Goal: Task Accomplishment & Management: Manage account settings

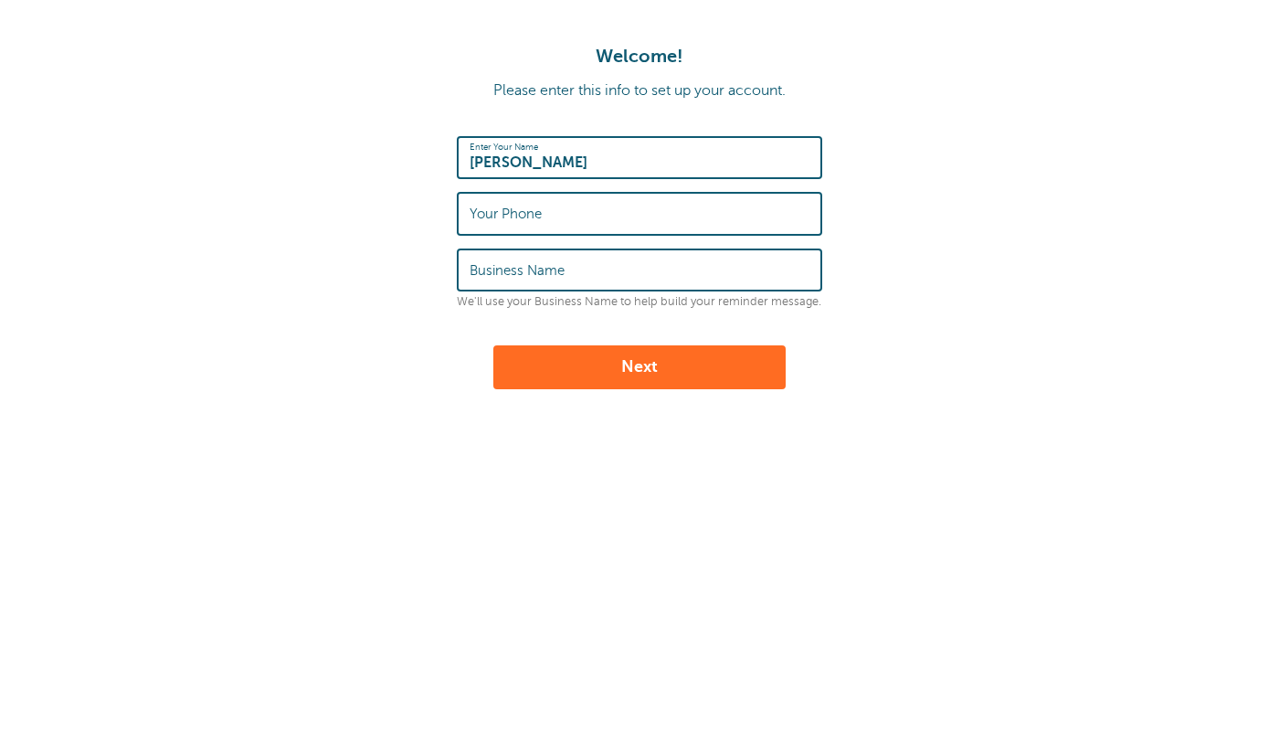
type input "[PERSON_NAME]"
click at [684, 217] on input "Your Phone" at bounding box center [640, 213] width 340 height 39
type input "3478932300"
click at [664, 275] on input "Business Name" at bounding box center [640, 269] width 340 height 39
type input "[STREET_ADDRESS]"
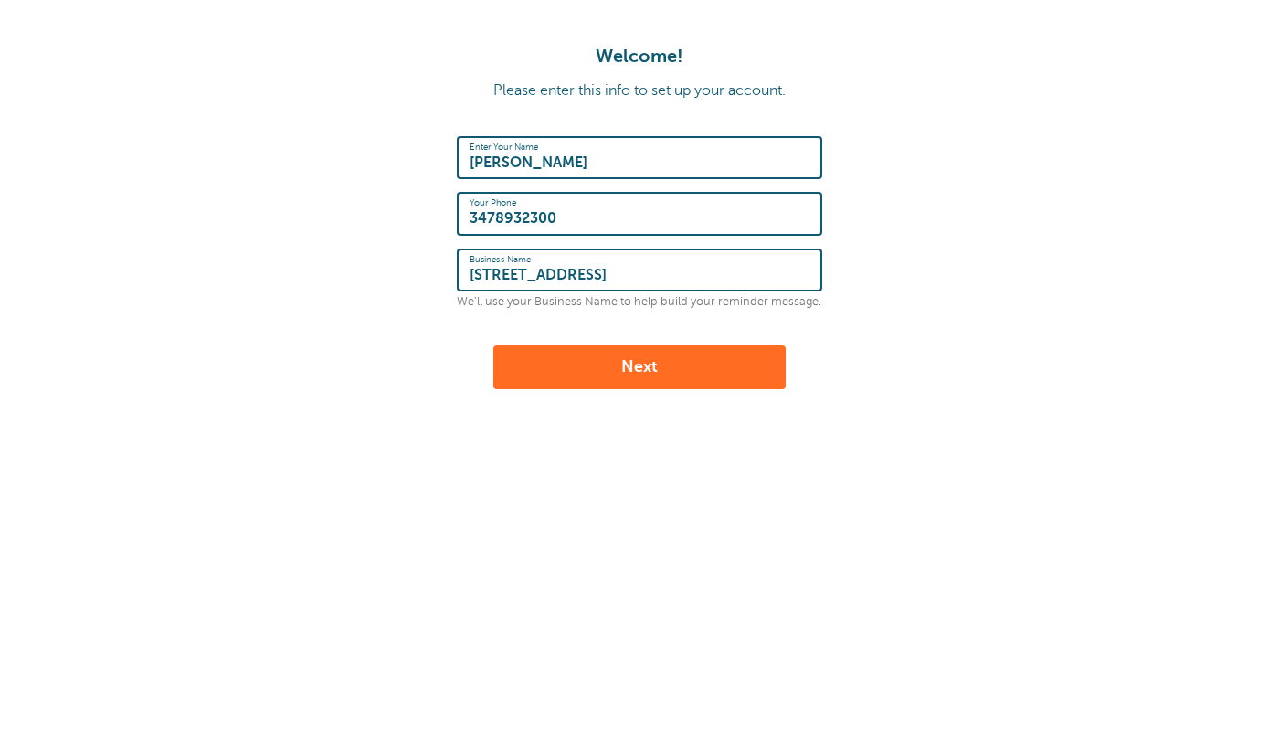
click at [674, 359] on button "Next" at bounding box center [639, 367] width 292 height 44
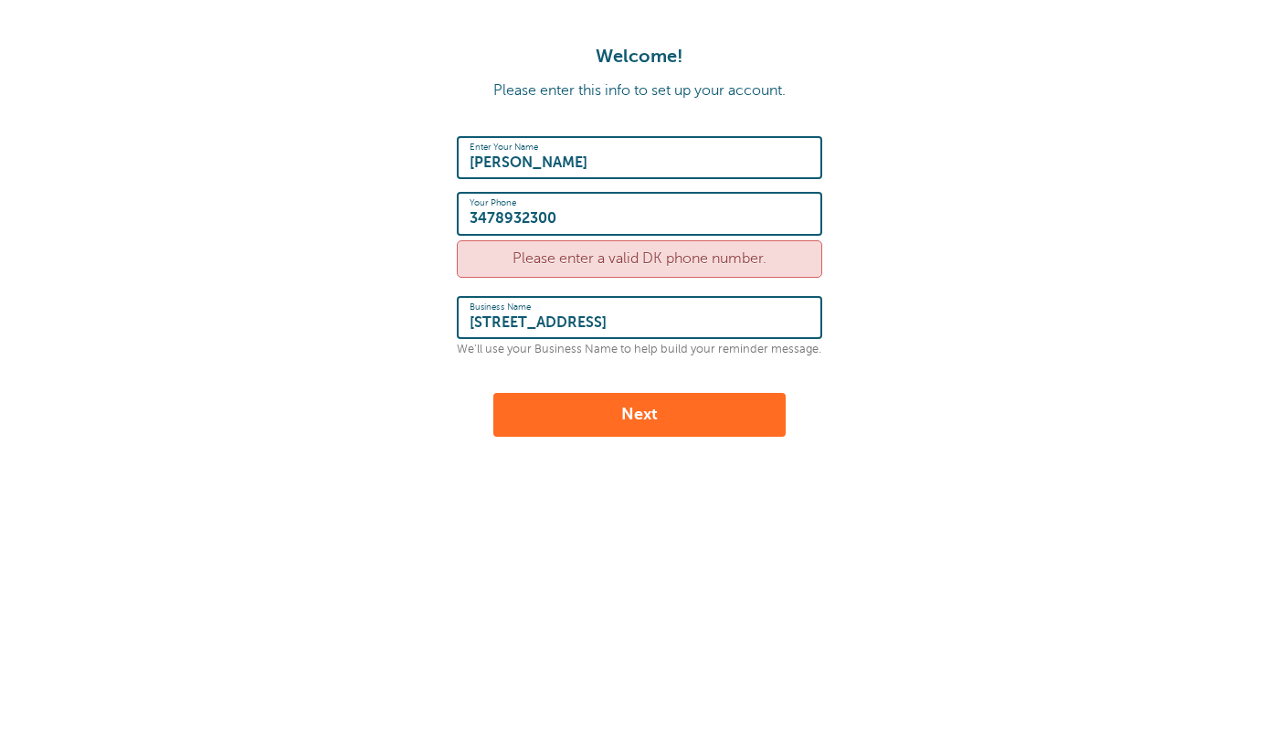
click at [471, 220] on input "3478932300" at bounding box center [640, 213] width 340 height 39
type input "+1 3478932300"
click at [626, 428] on button "Next" at bounding box center [639, 415] width 292 height 44
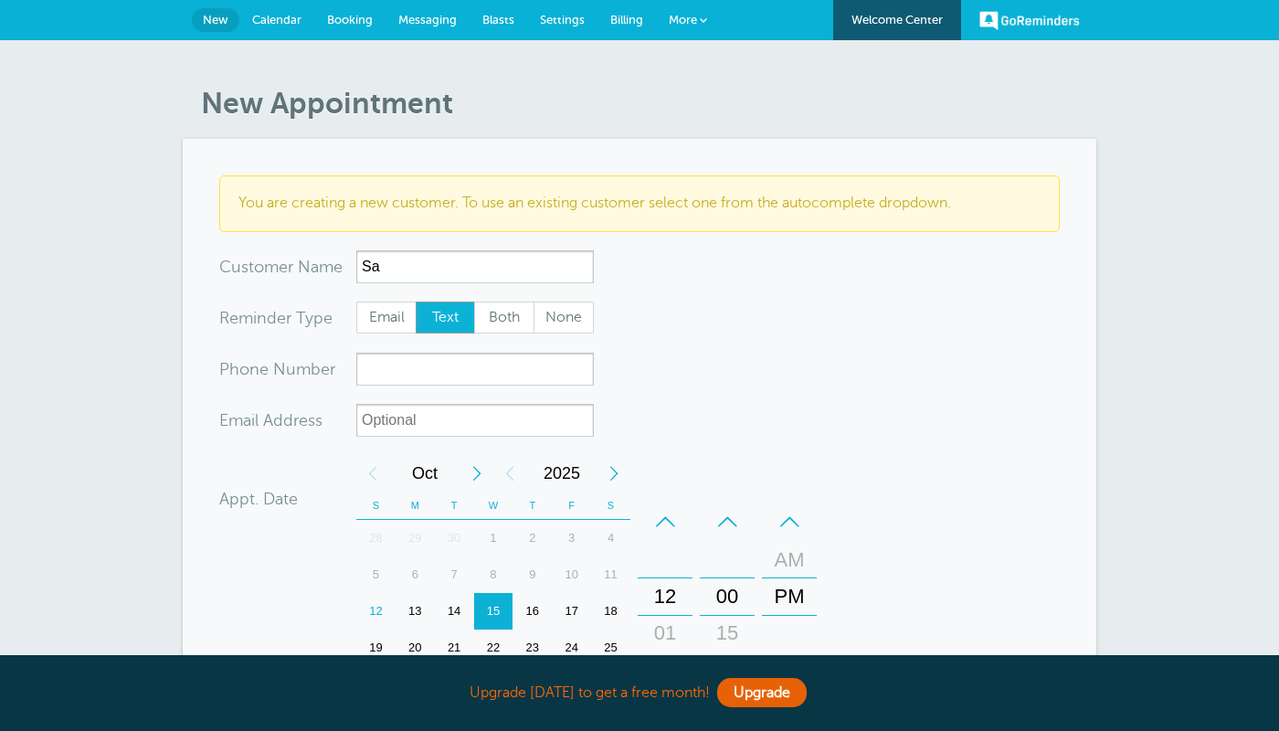
type input "S"
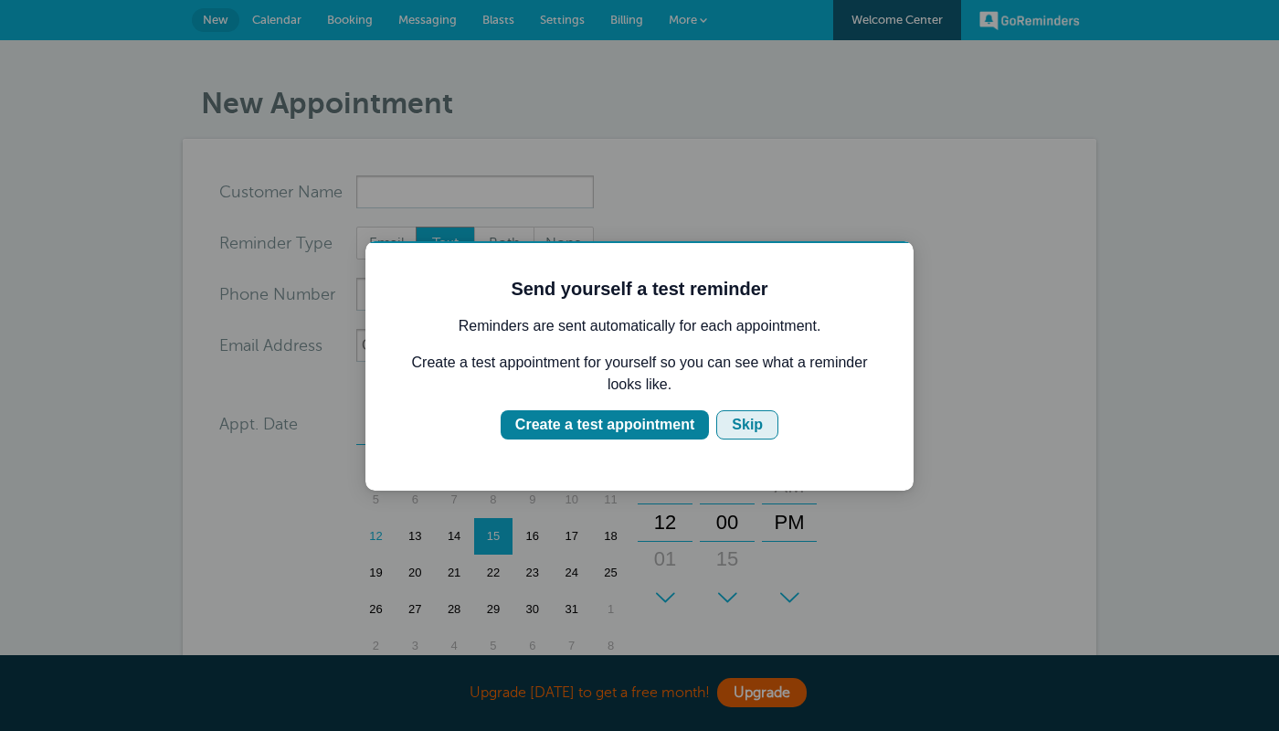
click at [729, 421] on button "Skip" at bounding box center [747, 424] width 62 height 29
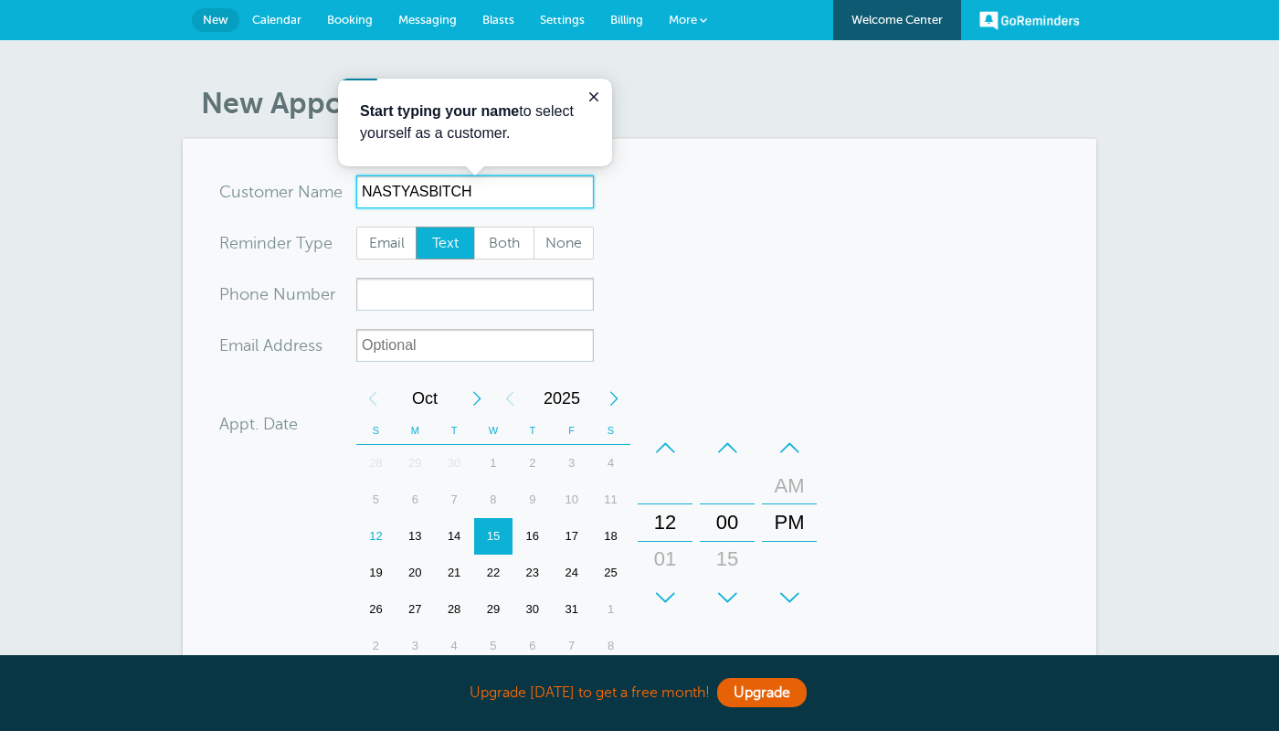
type input "NASTYASBlTCH"
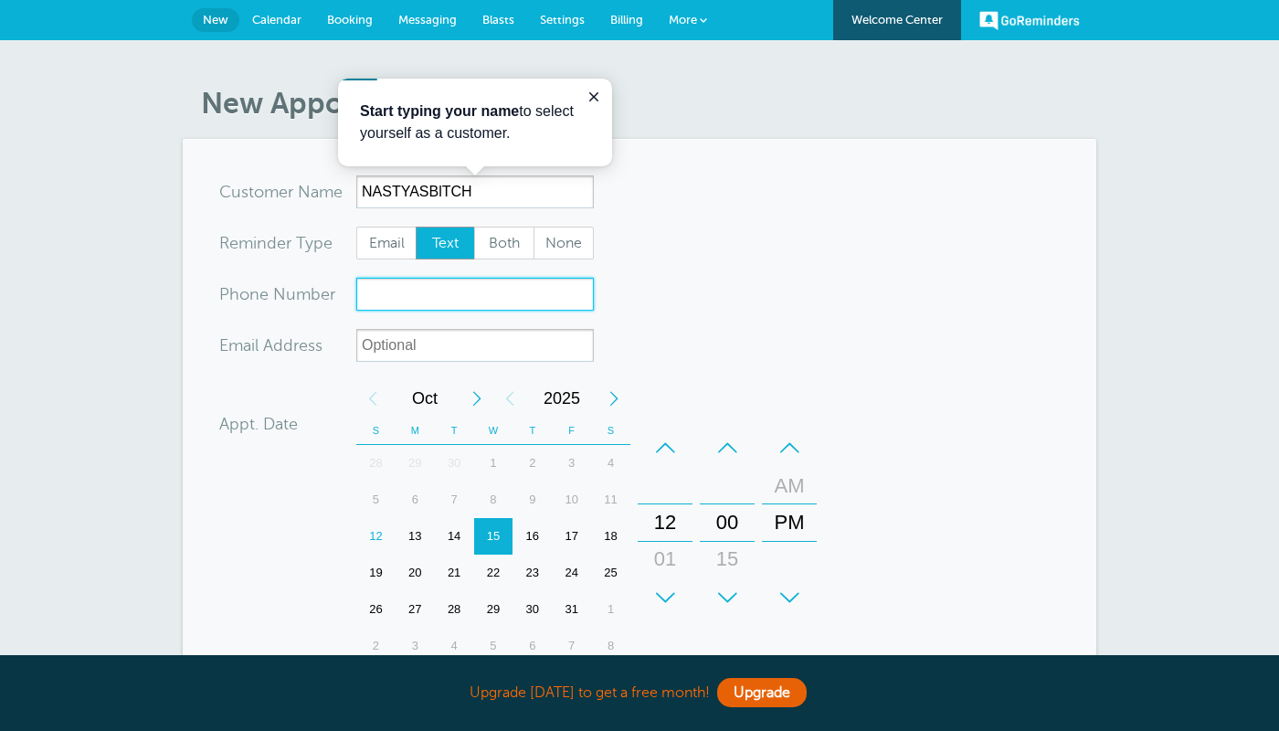
click at [426, 303] on input "xxx-no-autofill" at bounding box center [475, 294] width 238 height 33
type input "5165515246"
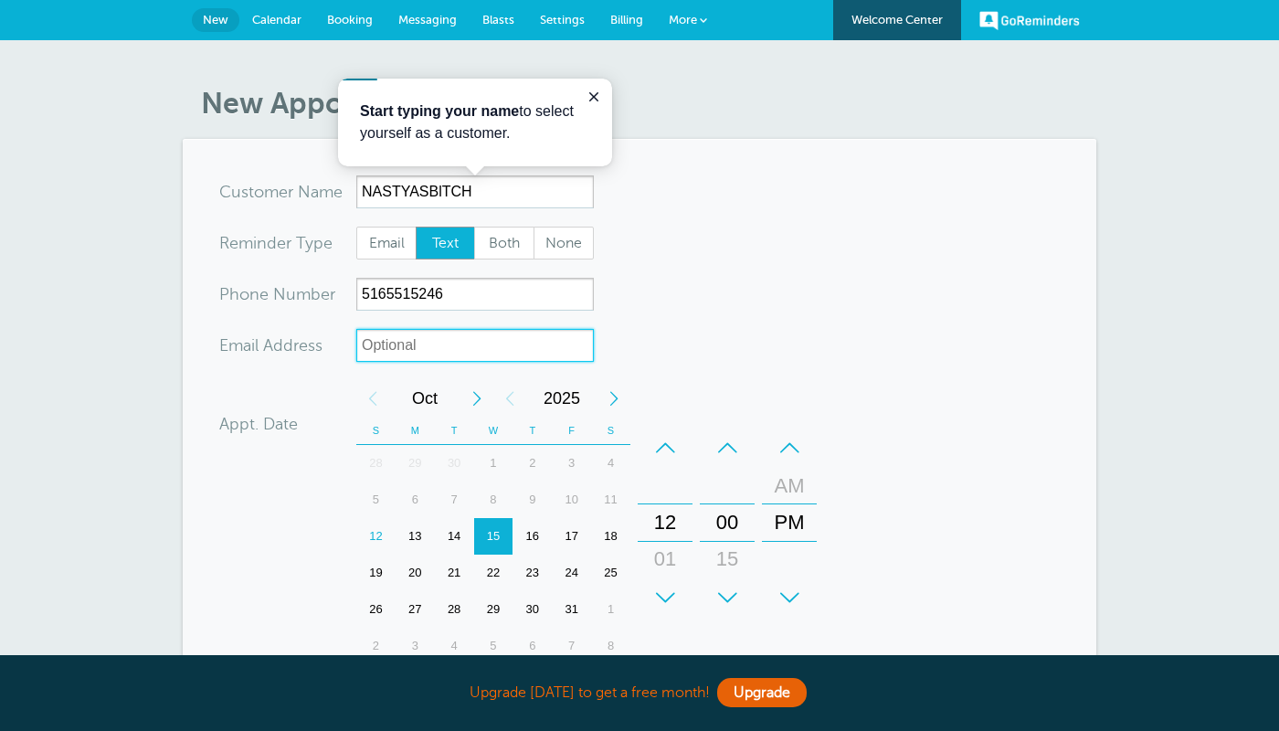
click at [424, 344] on input "xx-no-autofill" at bounding box center [475, 345] width 238 height 33
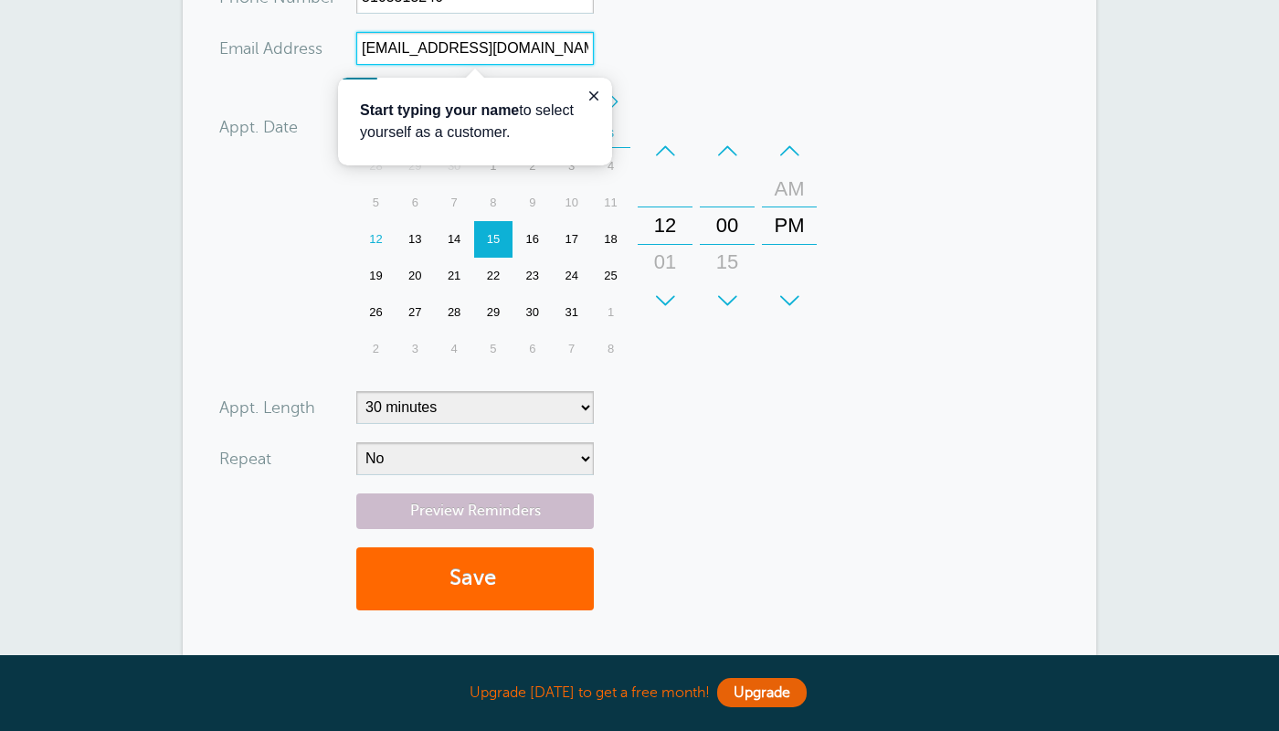
scroll to position [319, 0]
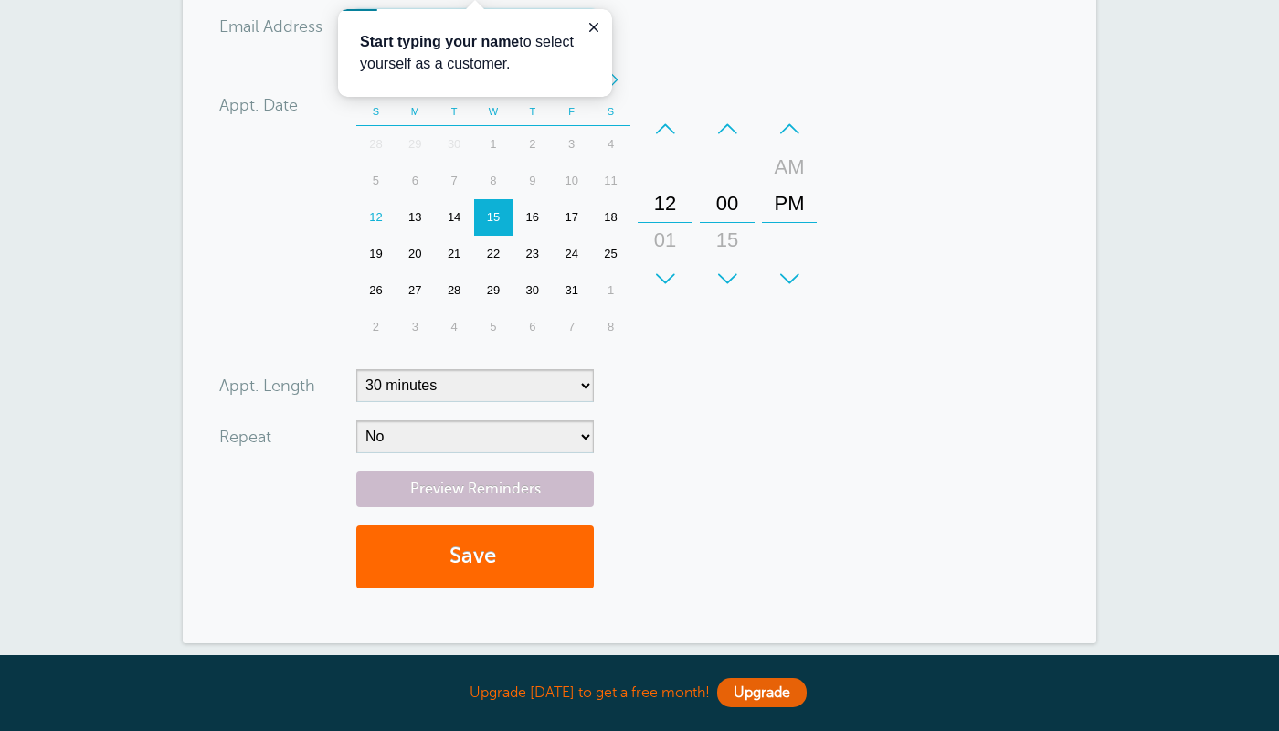
click at [376, 226] on div "12" at bounding box center [375, 217] width 39 height 37
click at [662, 277] on div "+" at bounding box center [665, 278] width 55 height 37
type input "[EMAIL_ADDRESS][DOMAIN_NAME]"
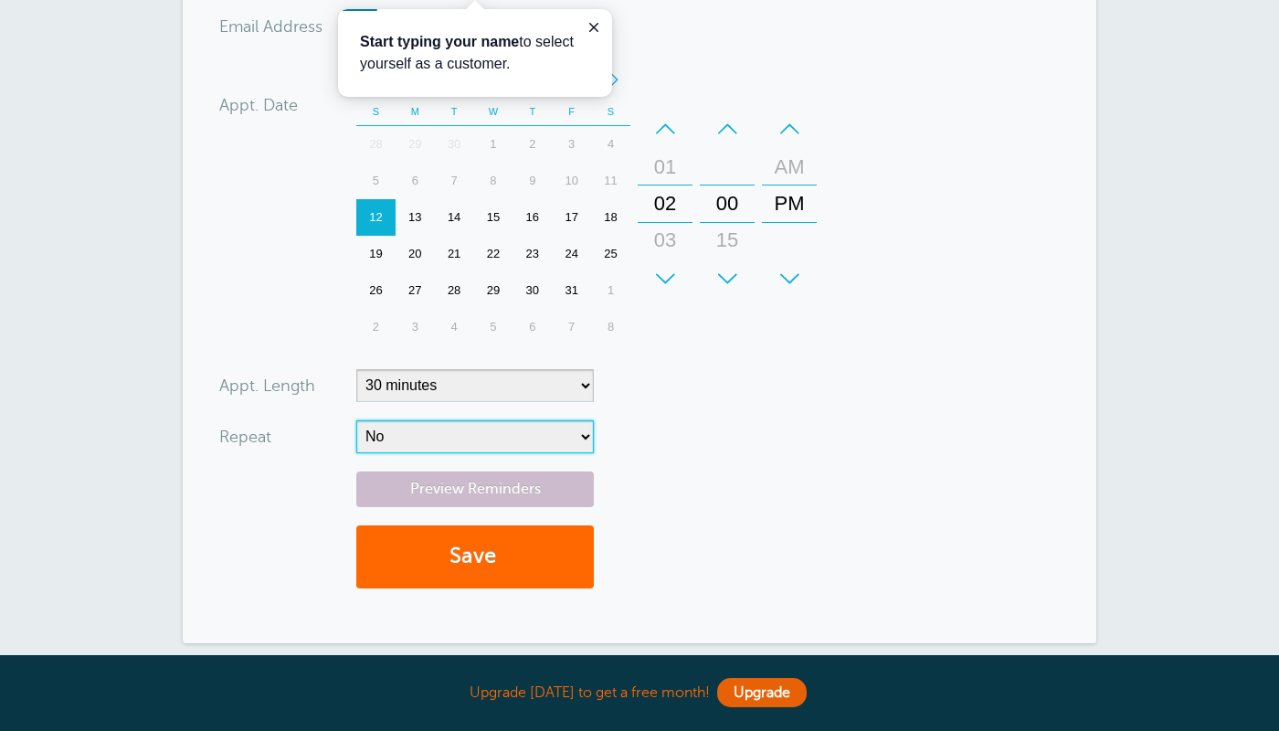
click at [356, 420] on select "No Daily Weekly Every 2 weeks Every 3 weeks Every 4 weeks Monthly Every 5 weeks…" at bounding box center [475, 436] width 238 height 33
select select "RRULE:FREQ=DAILY"
click option "Daily" at bounding box center [0, 0] width 0 height 0
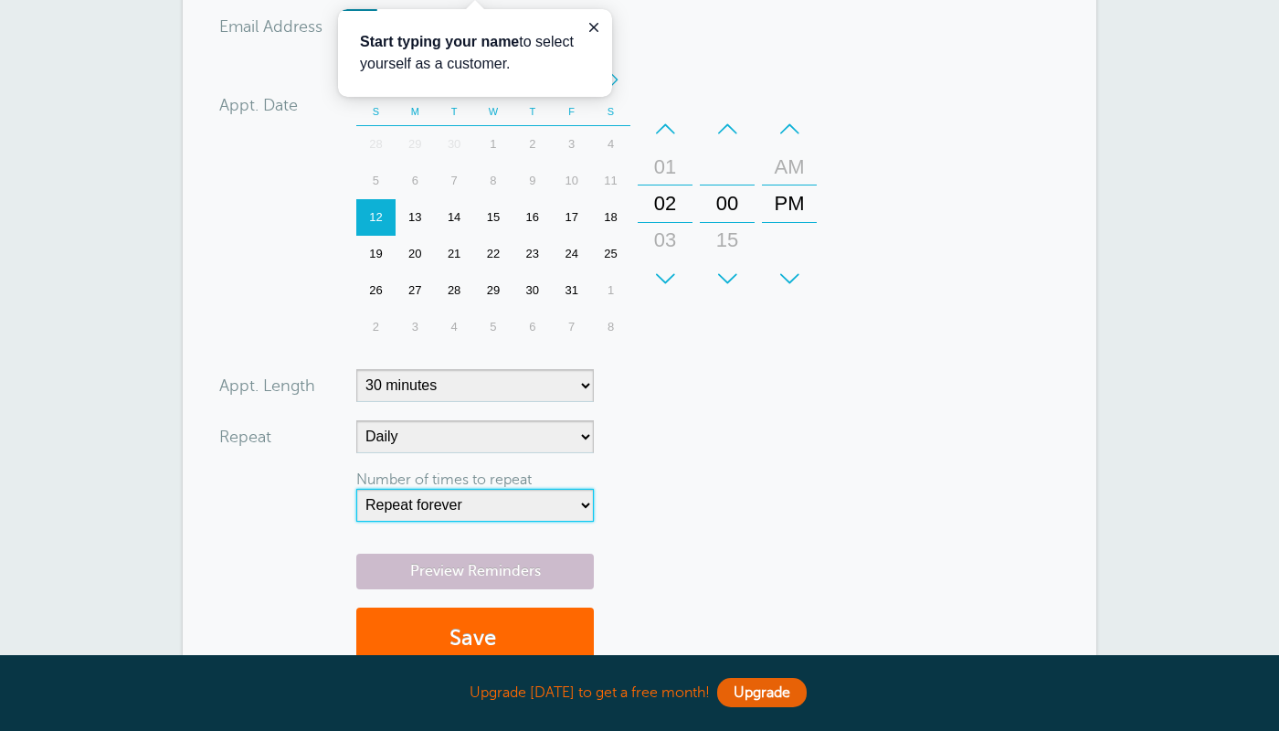
click at [356, 489] on select "Repeat forever 2 3 4 5 6 7 8 9 10 11 12 13 14 15 16 17 18 19 20" at bounding box center [475, 505] width 238 height 33
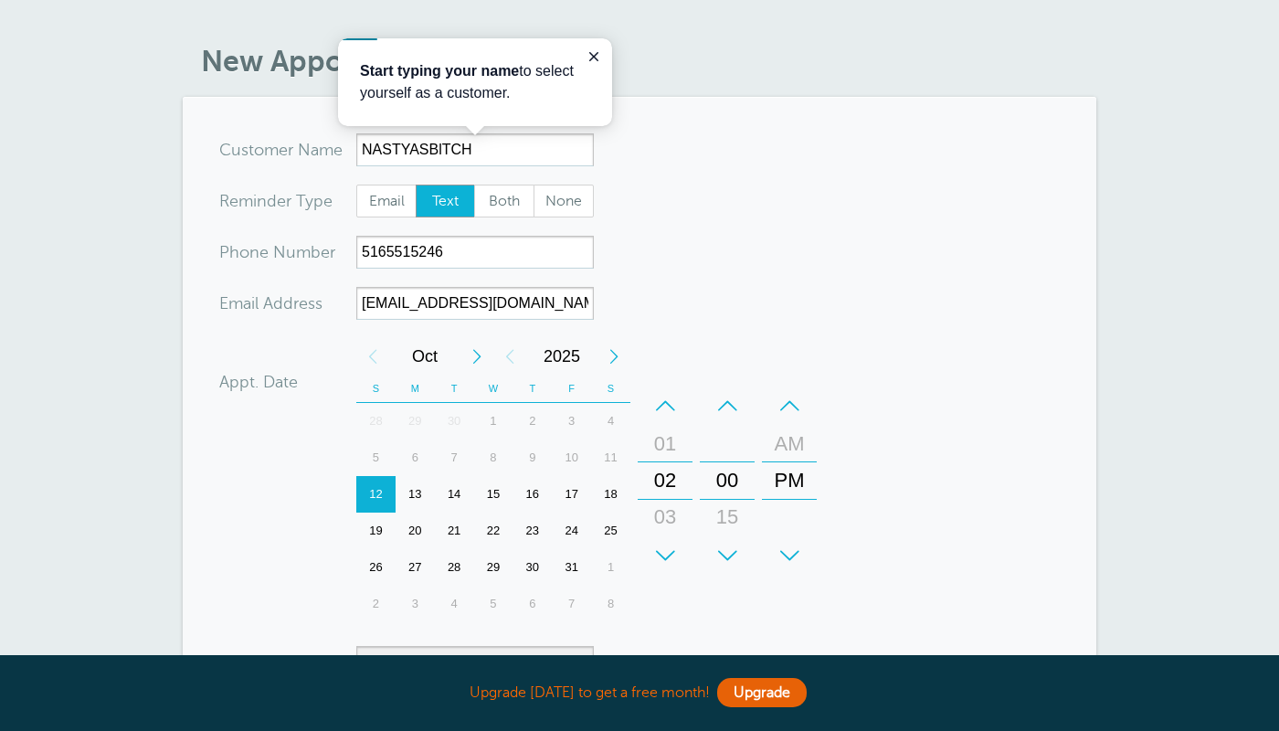
scroll to position [44, 0]
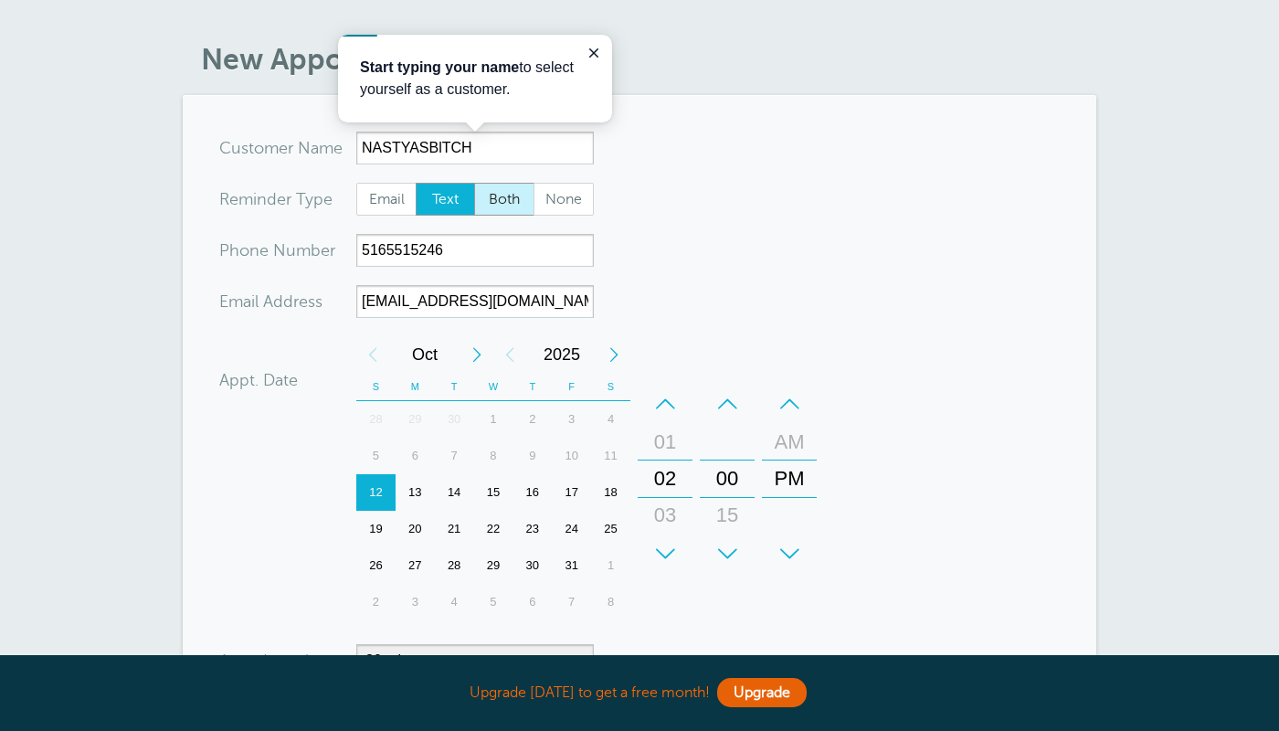
click at [515, 203] on span "Both" at bounding box center [504, 199] width 58 height 31
click at [474, 183] on input "Both" at bounding box center [473, 182] width 1 height 1
radio input "true"
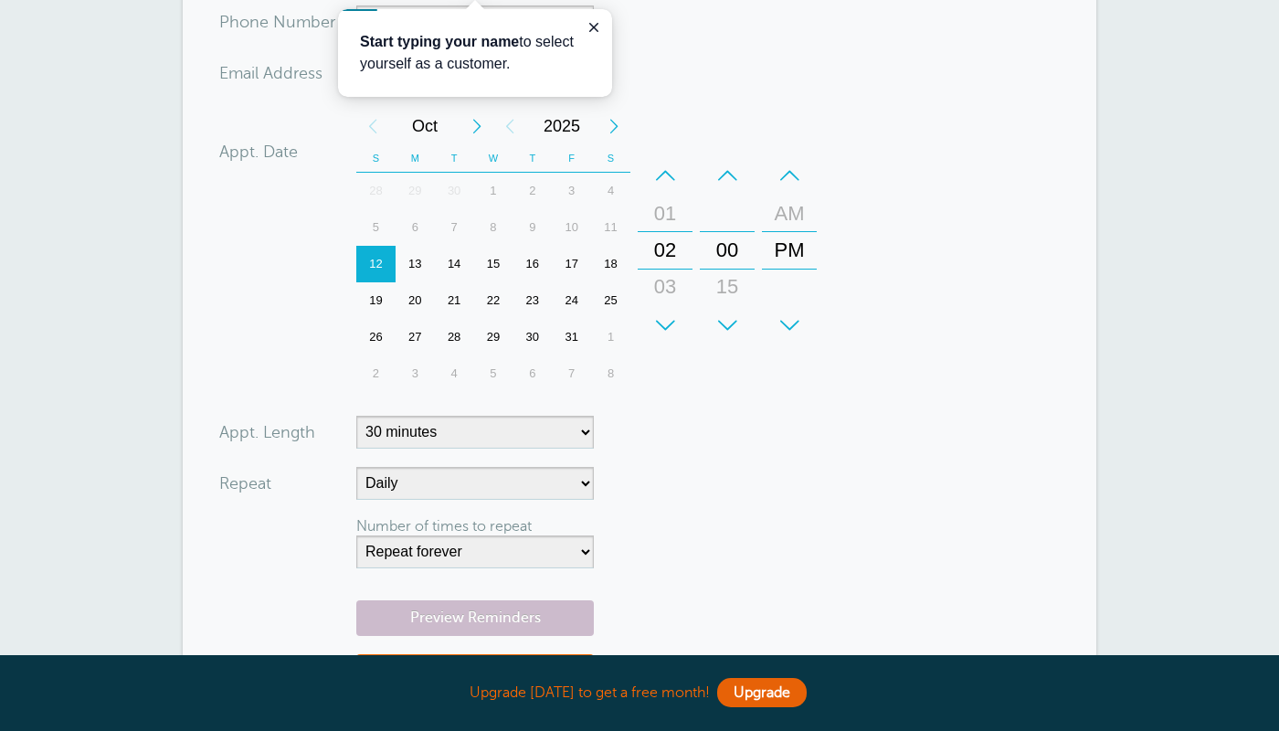
scroll to position [546, 0]
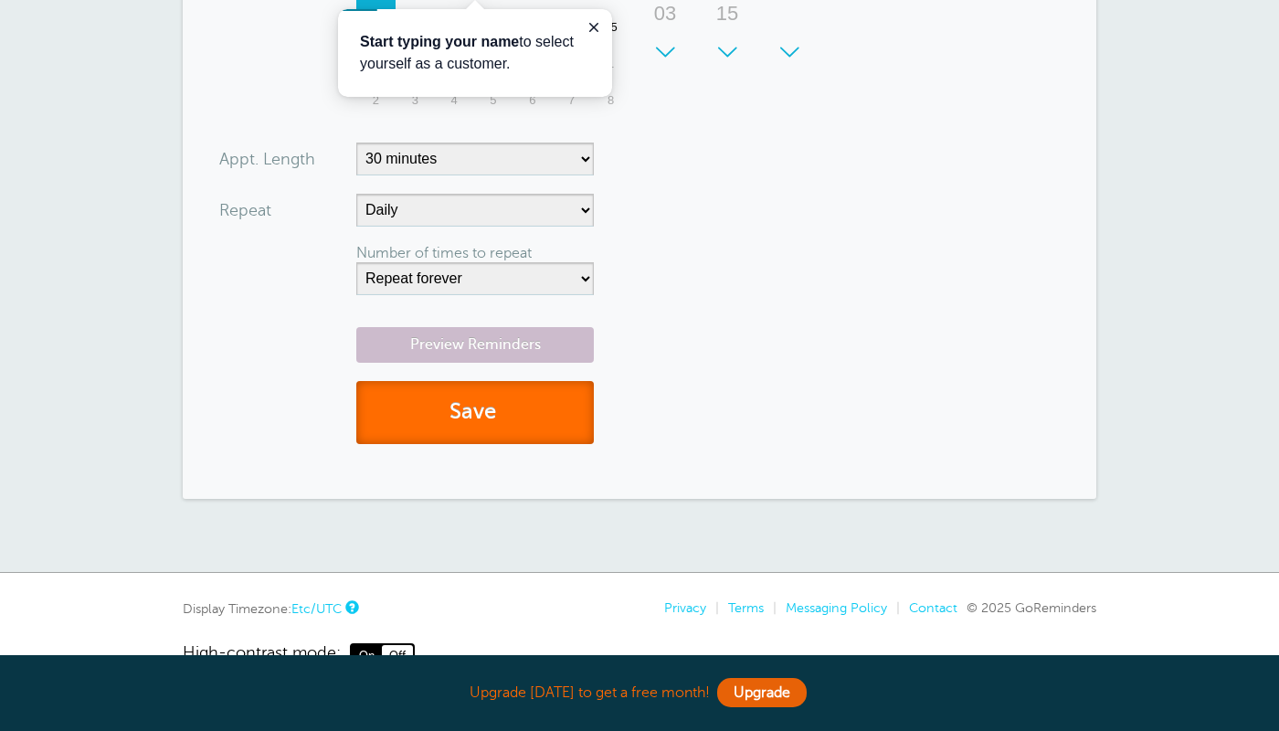
click at [486, 406] on button "Save" at bounding box center [475, 412] width 238 height 63
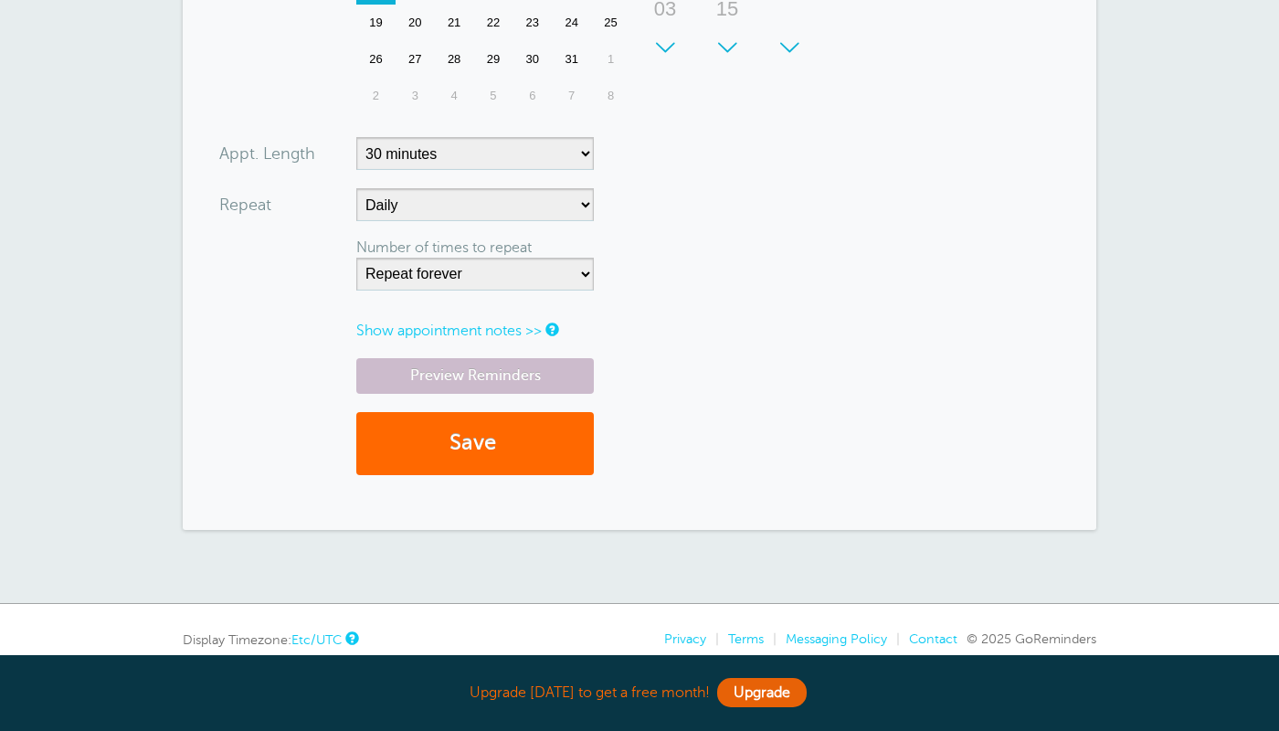
scroll to position [799, 0]
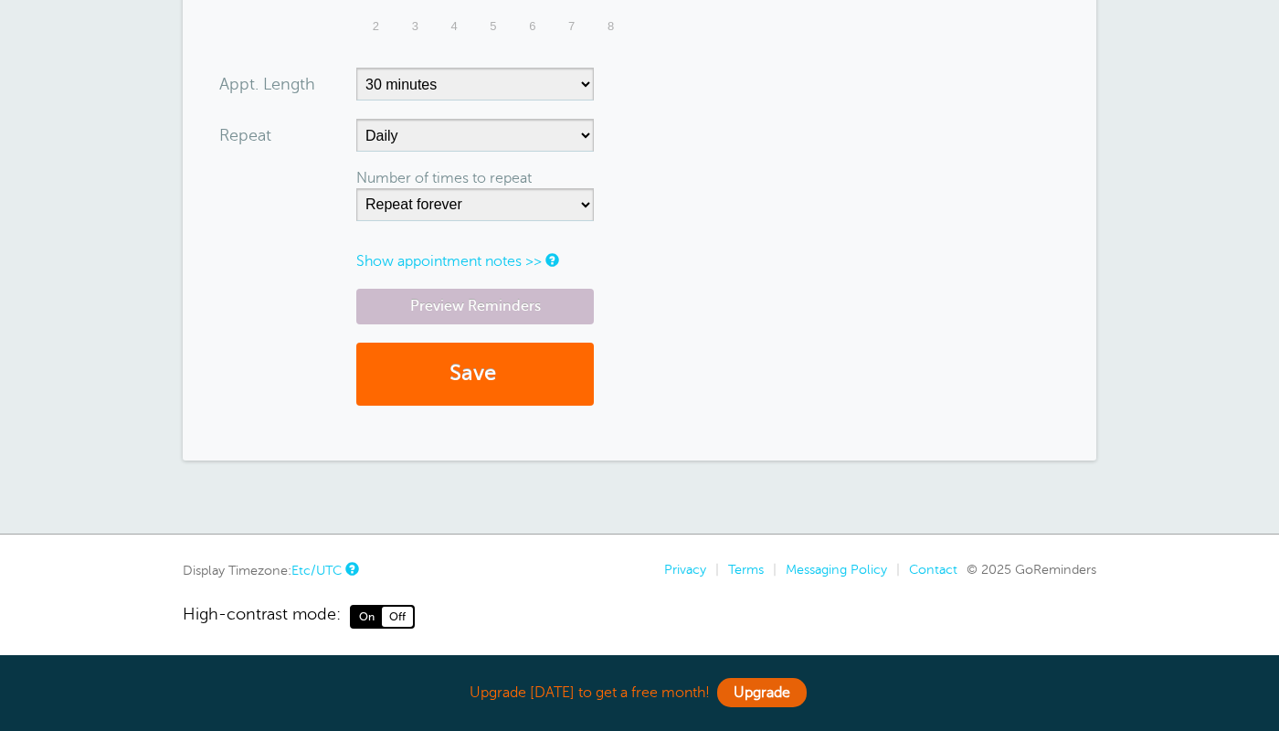
click at [305, 574] on link "Etc/UTC" at bounding box center [316, 570] width 50 height 15
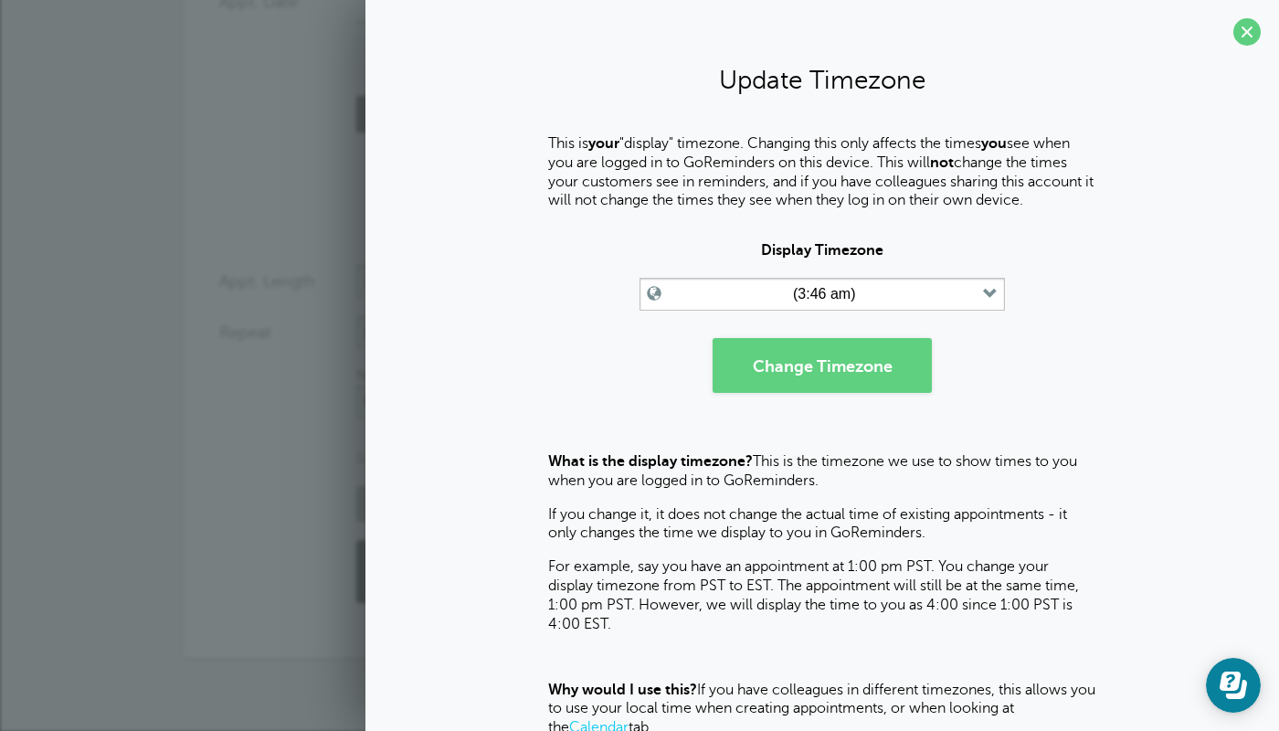
scroll to position [0, 0]
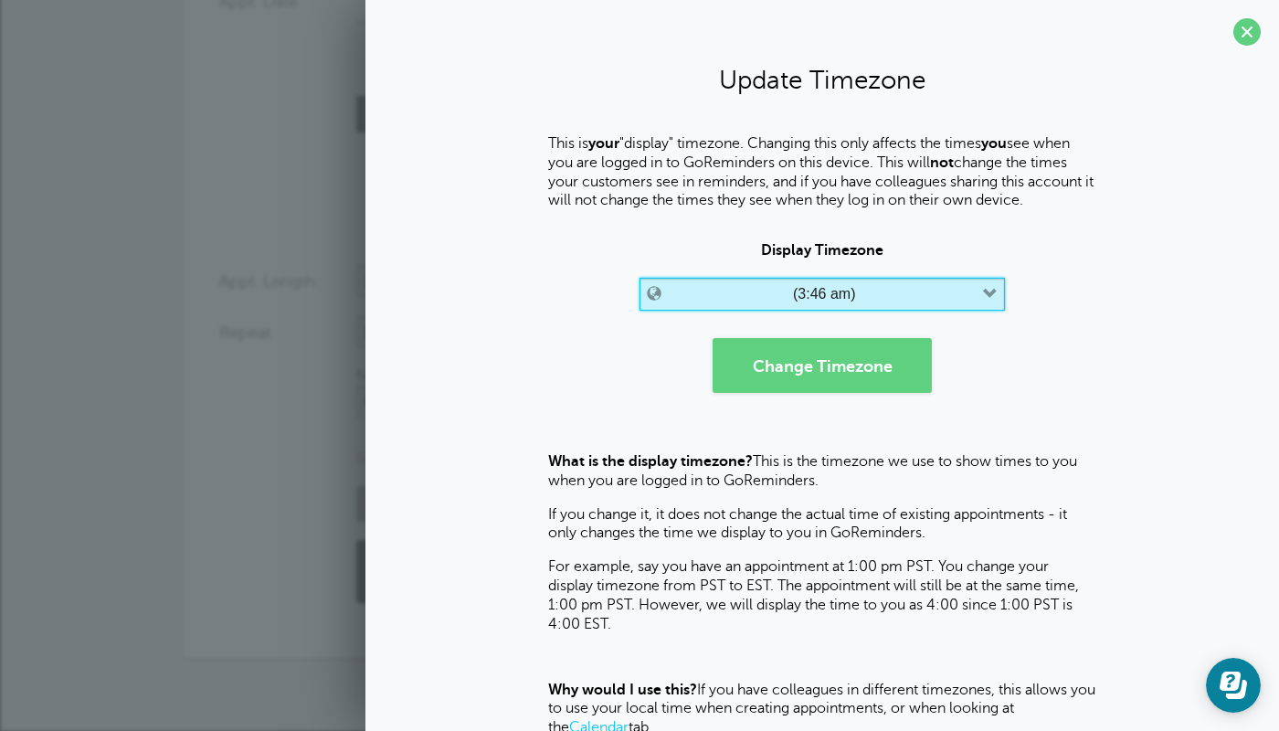
click at [675, 286] on button "(3:46 am)" at bounding box center [823, 294] width 366 height 33
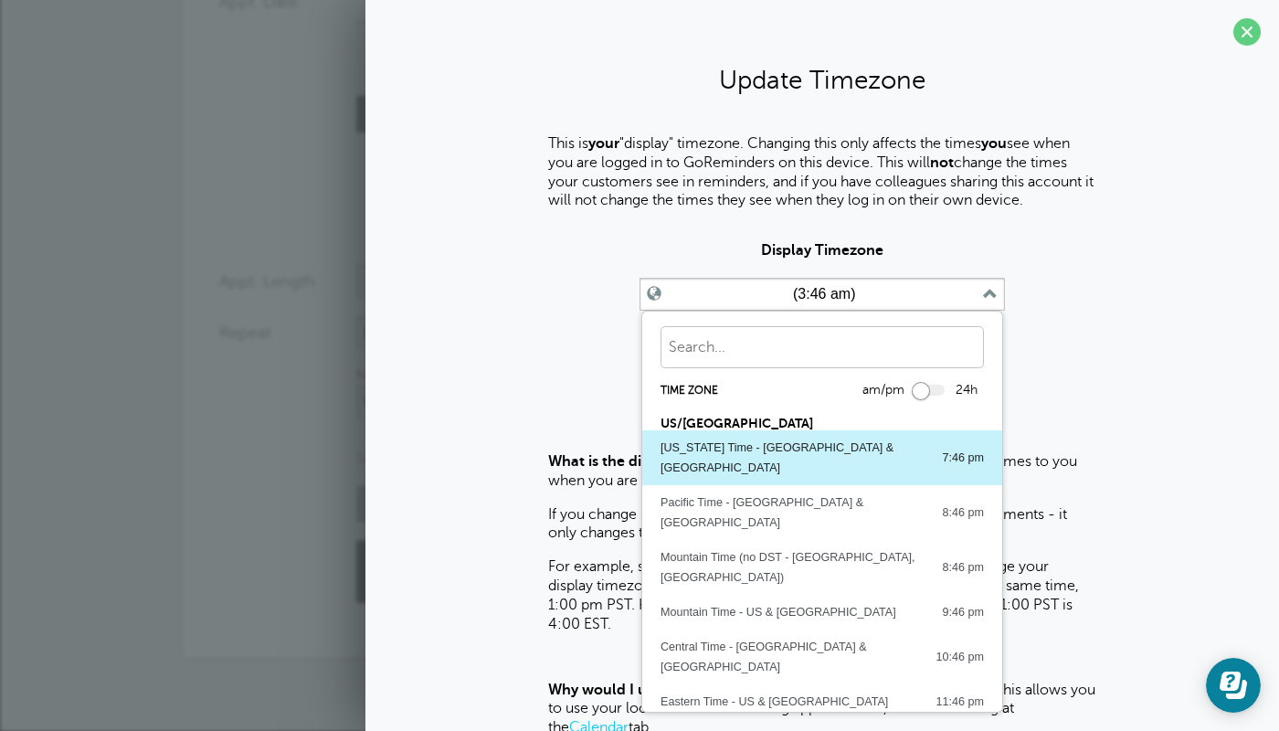
click at [737, 455] on div "[US_STATE] Time - [GEOGRAPHIC_DATA] & [GEOGRAPHIC_DATA]" at bounding box center [792, 458] width 263 height 40
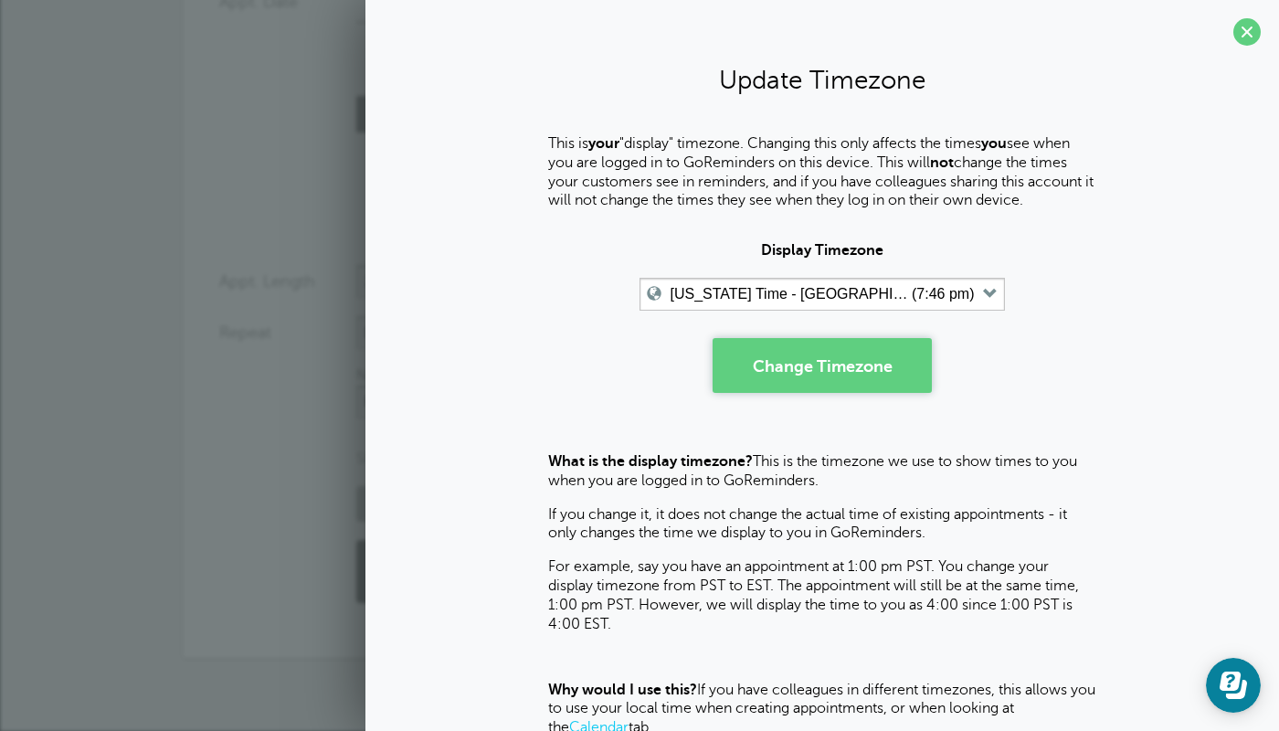
click at [800, 377] on button "Change Timezone" at bounding box center [822, 365] width 219 height 55
click at [1246, 39] on span at bounding box center [1247, 31] width 27 height 27
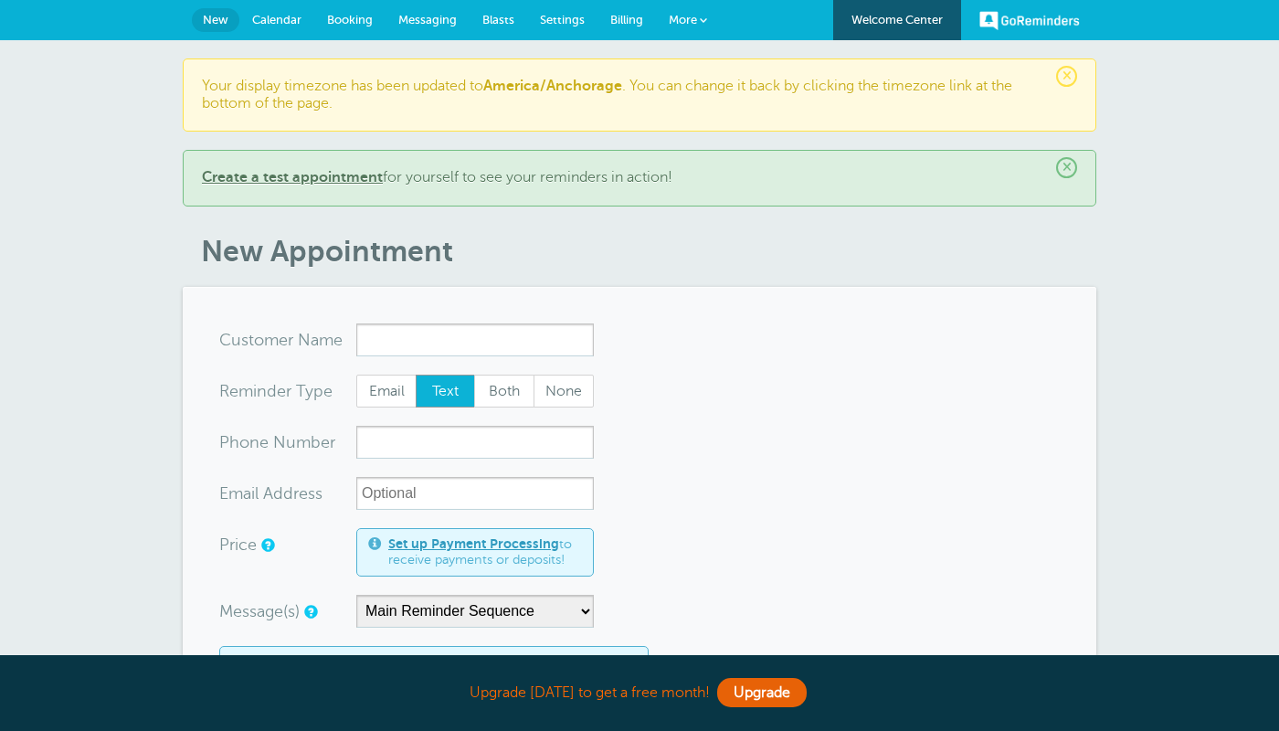
scroll to position [201, 0]
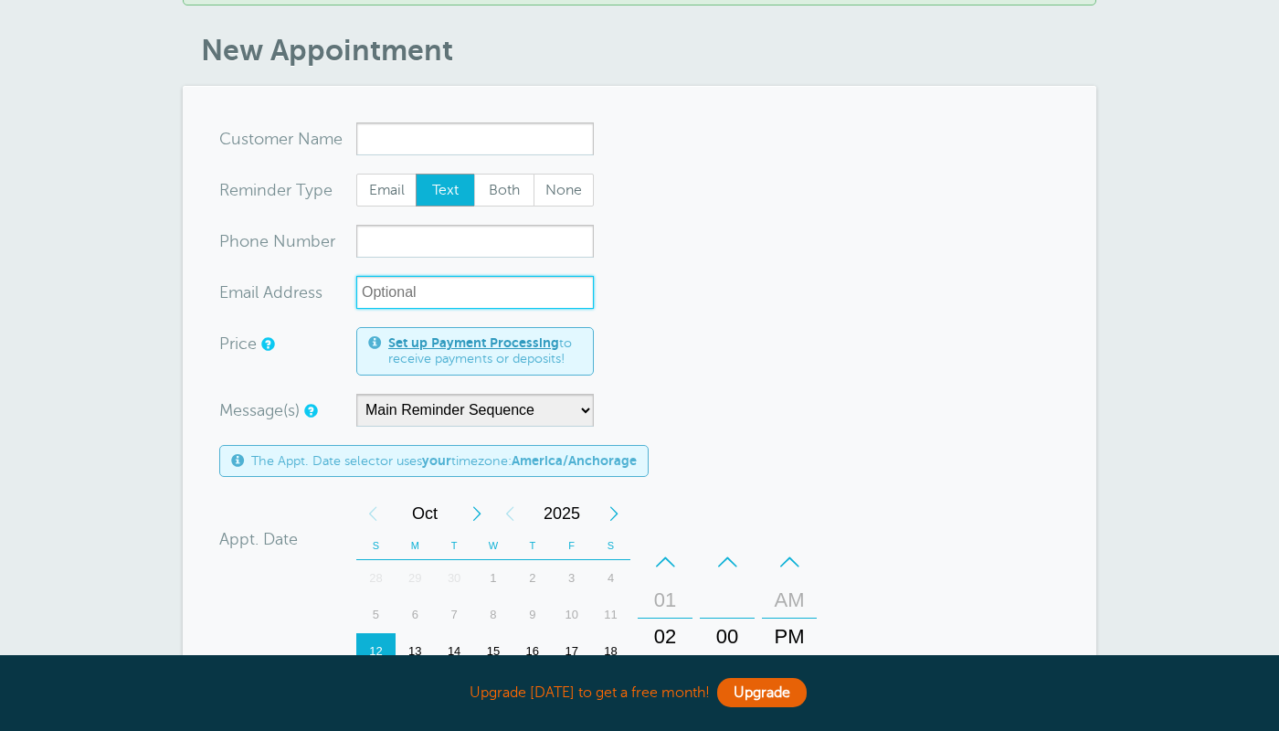
click at [466, 296] on input "xx-no-autofill" at bounding box center [475, 292] width 238 height 33
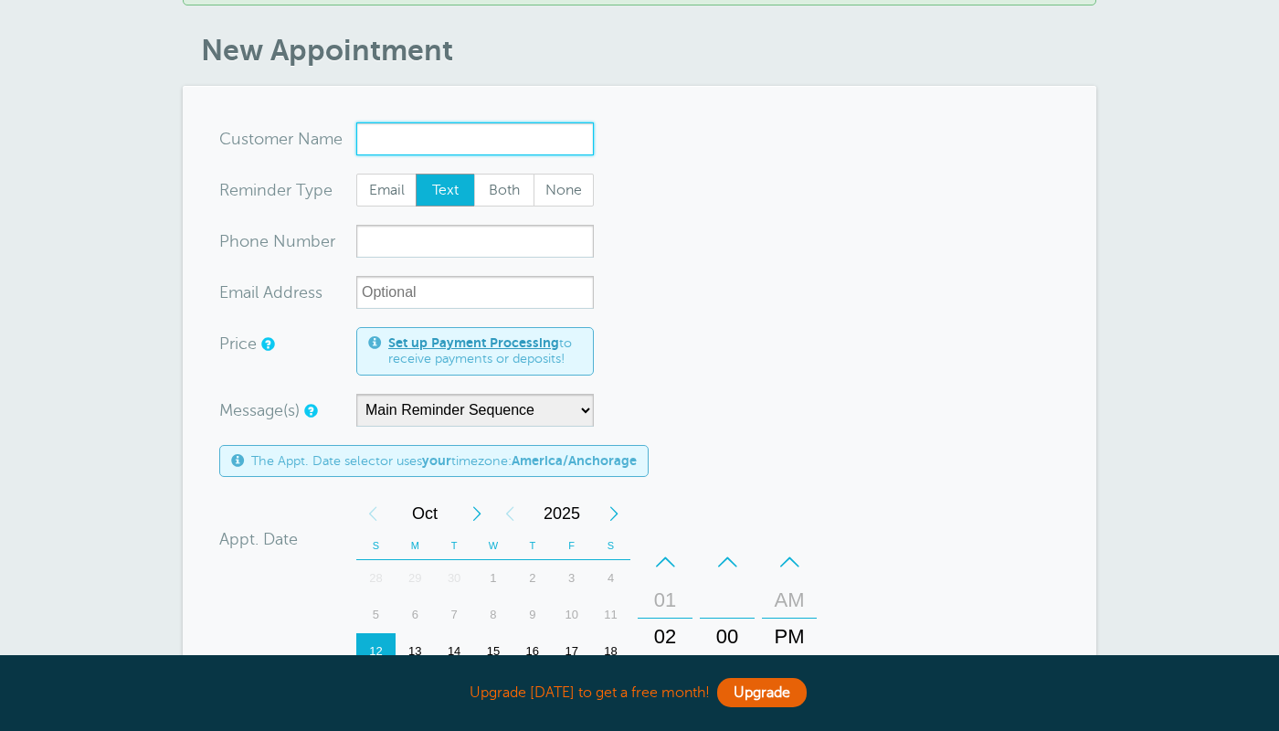
click at [467, 145] on input "x-no-autofill" at bounding box center [475, 138] width 238 height 33
type input "NASTYASBlTCH"
click at [504, 196] on span "Both" at bounding box center [504, 190] width 58 height 31
click at [506, 175] on span "Both" at bounding box center [504, 190] width 58 height 31
click at [474, 174] on input "Both" at bounding box center [473, 173] width 1 height 1
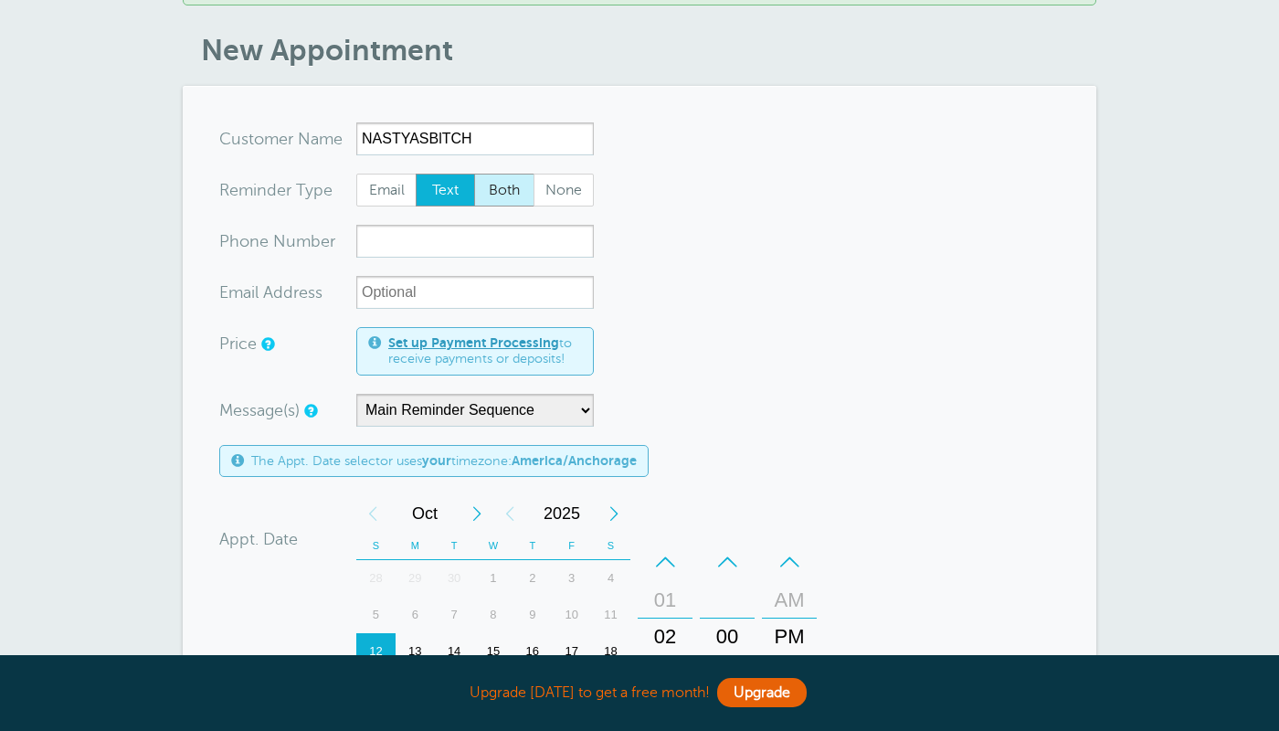
radio input "true"
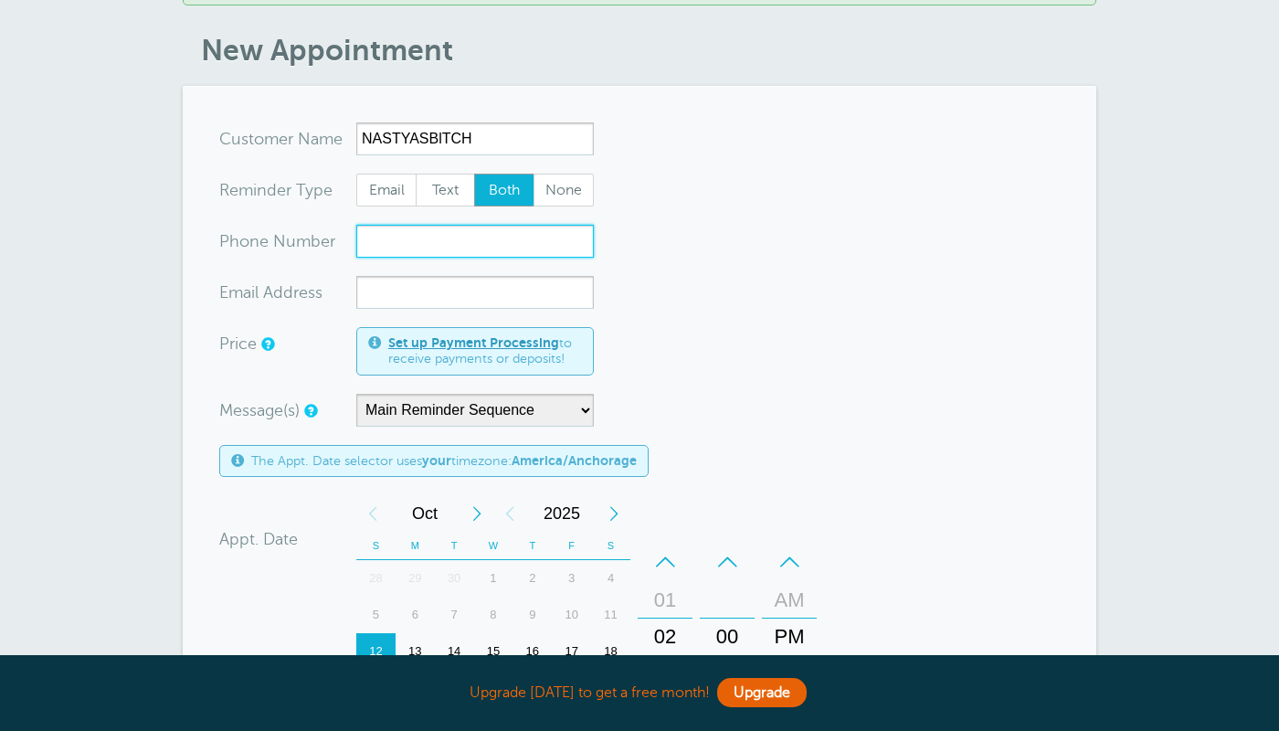
click at [506, 245] on input "xxx-no-autofill" at bounding box center [475, 241] width 238 height 33
type input "5165515246"
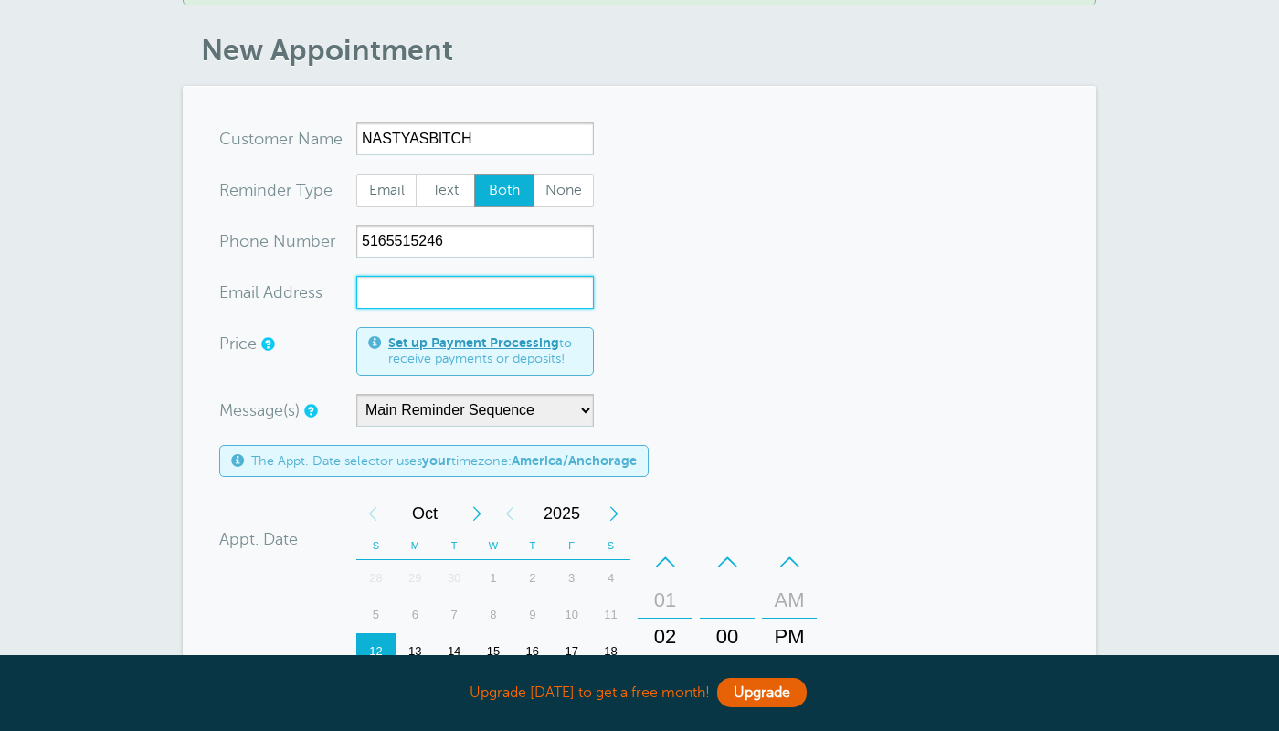
click at [503, 290] on input "xx-no-autofill" at bounding box center [475, 292] width 238 height 33
type input "samcipolla15@gmail.com"
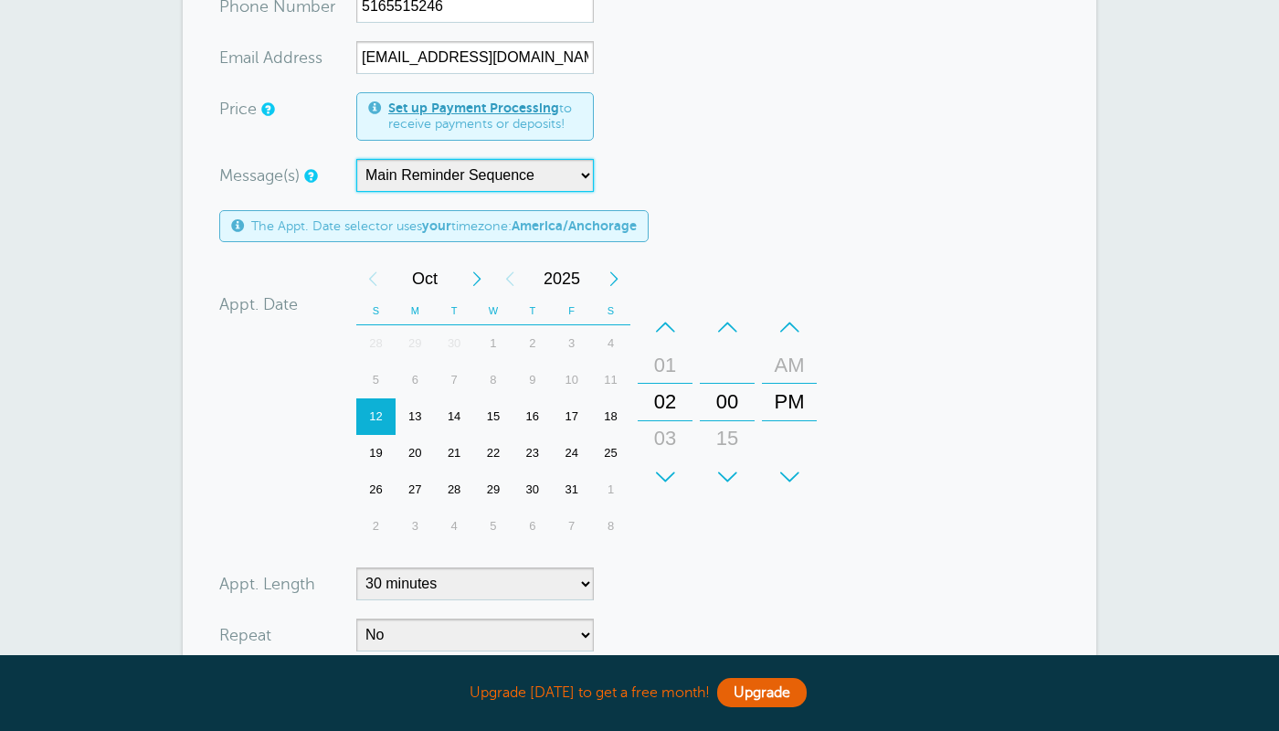
scroll to position [491, 0]
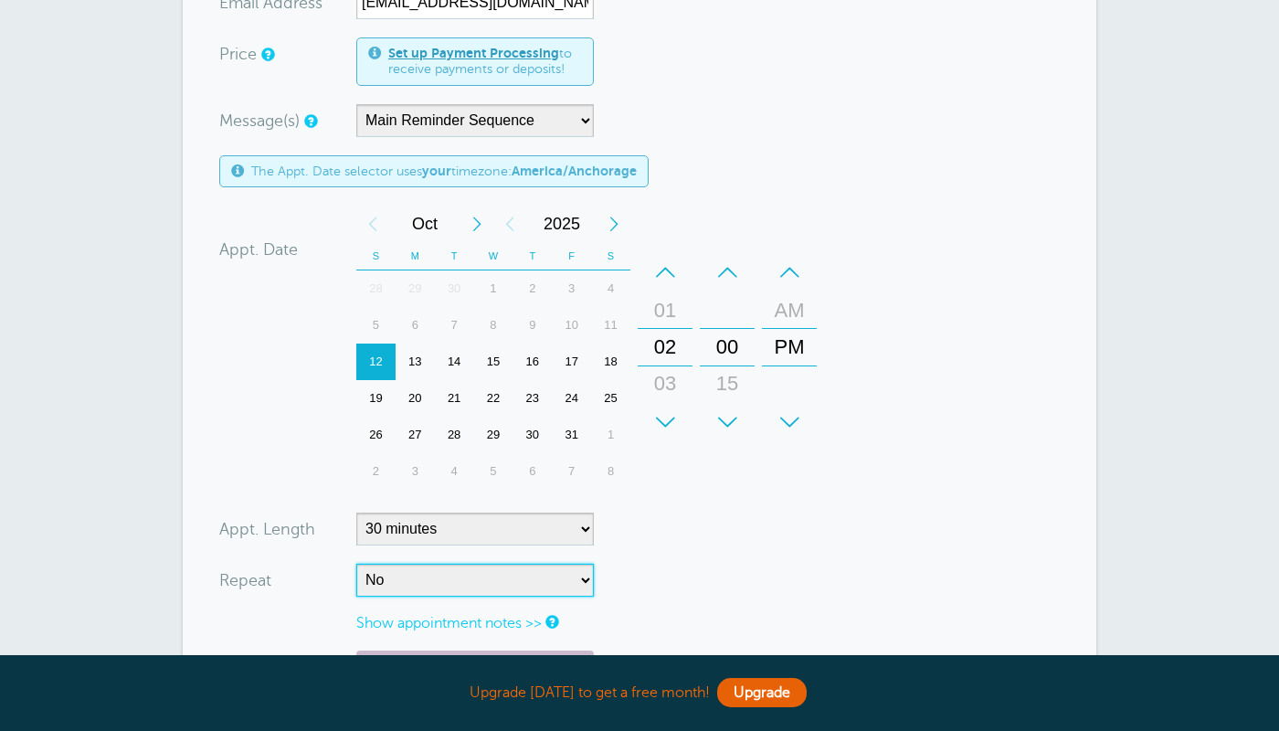
click at [356, 564] on select "No Daily Weekly Every 2 weeks Every 3 weeks Every 4 weeks Monthly Every 5 weeks…" at bounding box center [475, 580] width 238 height 33
select select "RRULE:FREQ=DAILY"
click option "Daily" at bounding box center [0, 0] width 0 height 0
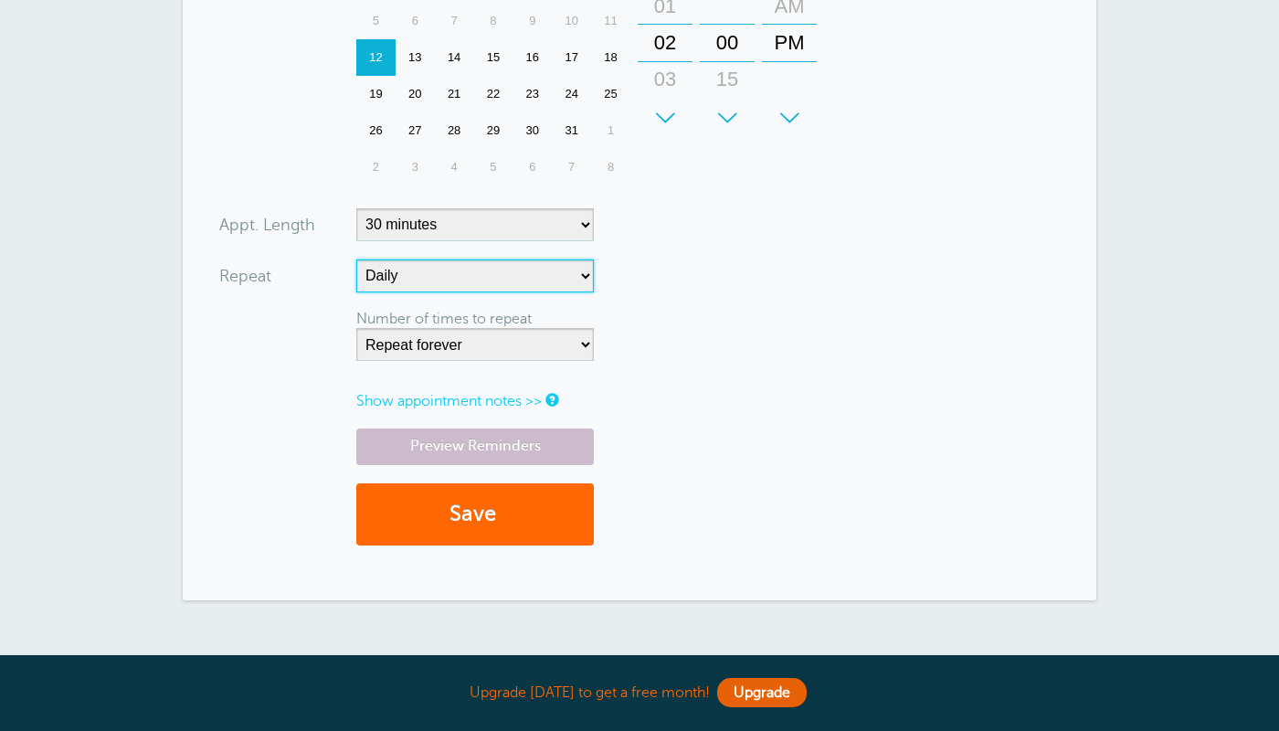
scroll to position [852, 0]
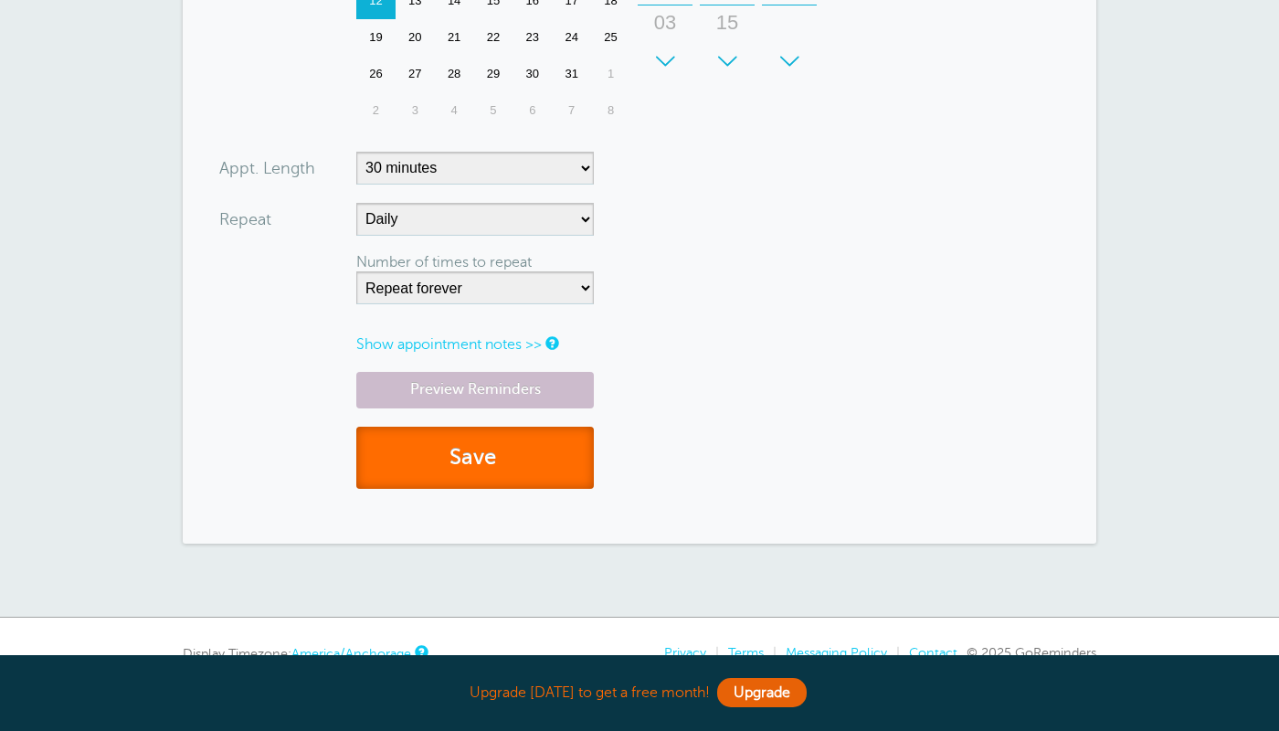
click at [513, 453] on button "Save" at bounding box center [475, 458] width 238 height 63
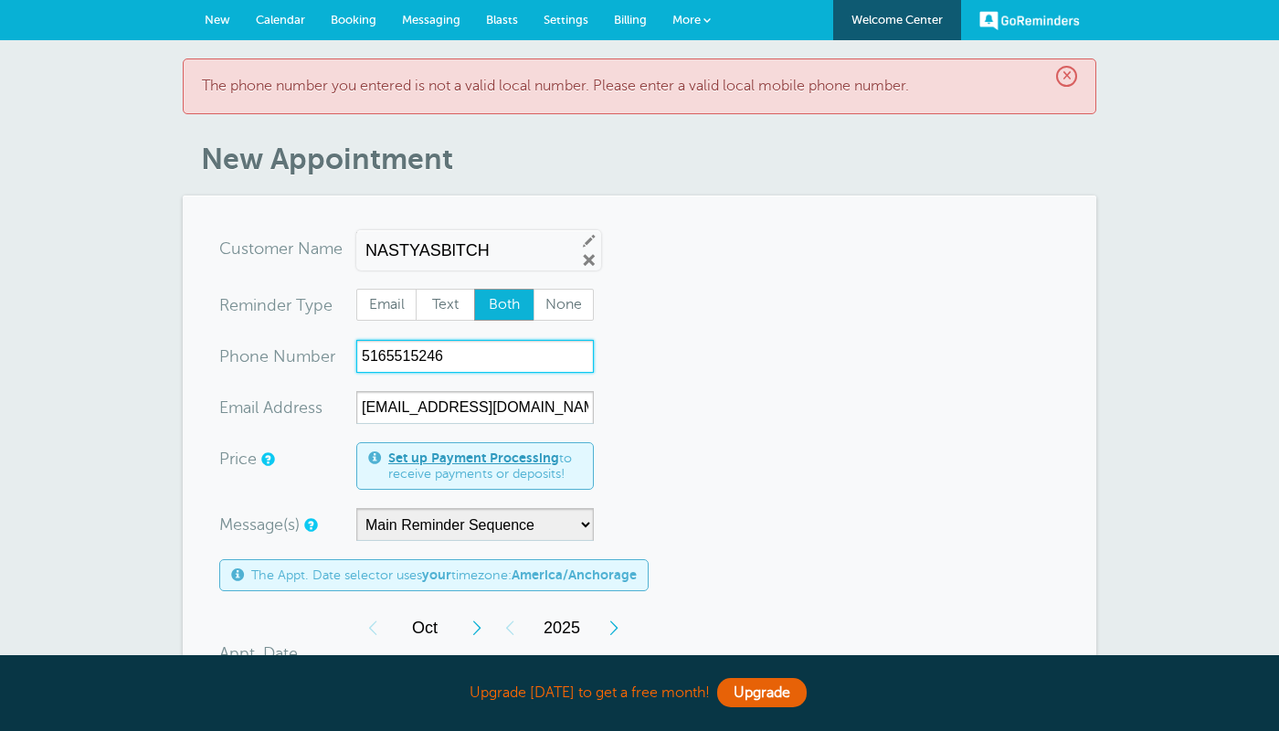
click at [362, 360] on input "5165515246" at bounding box center [475, 356] width 238 height 33
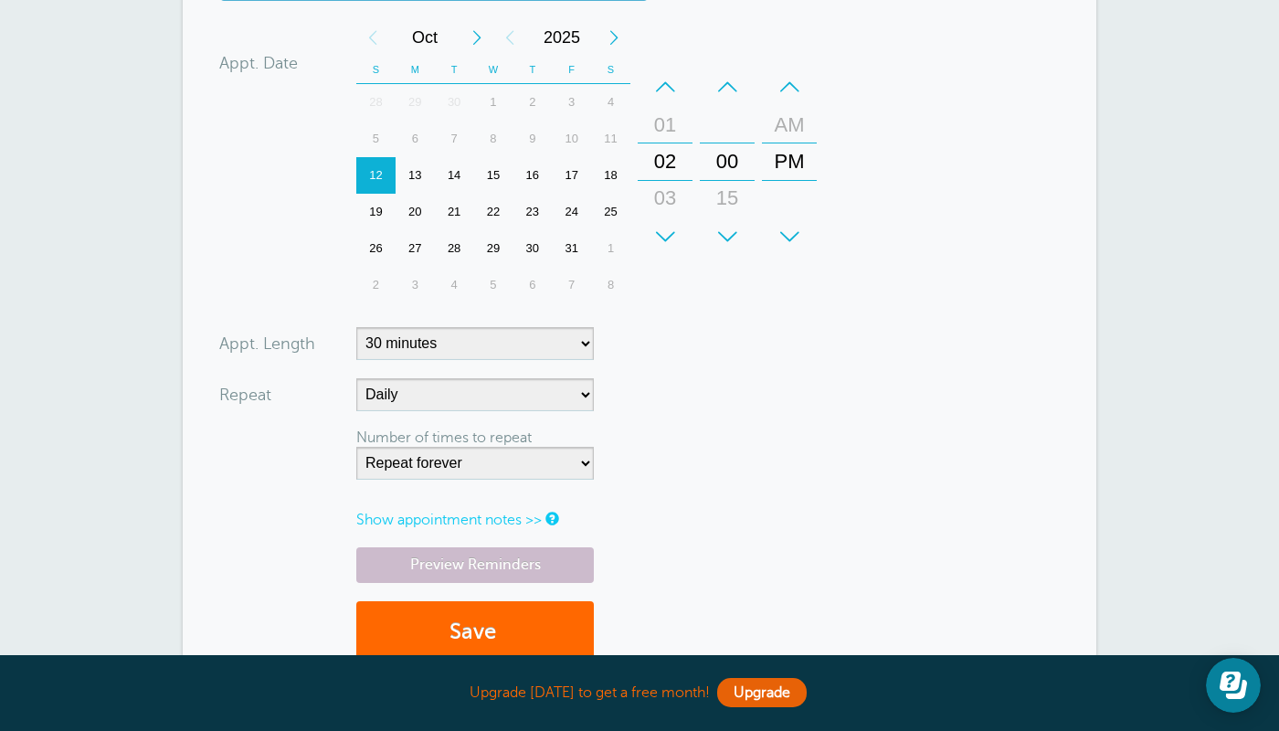
scroll to position [636, 0]
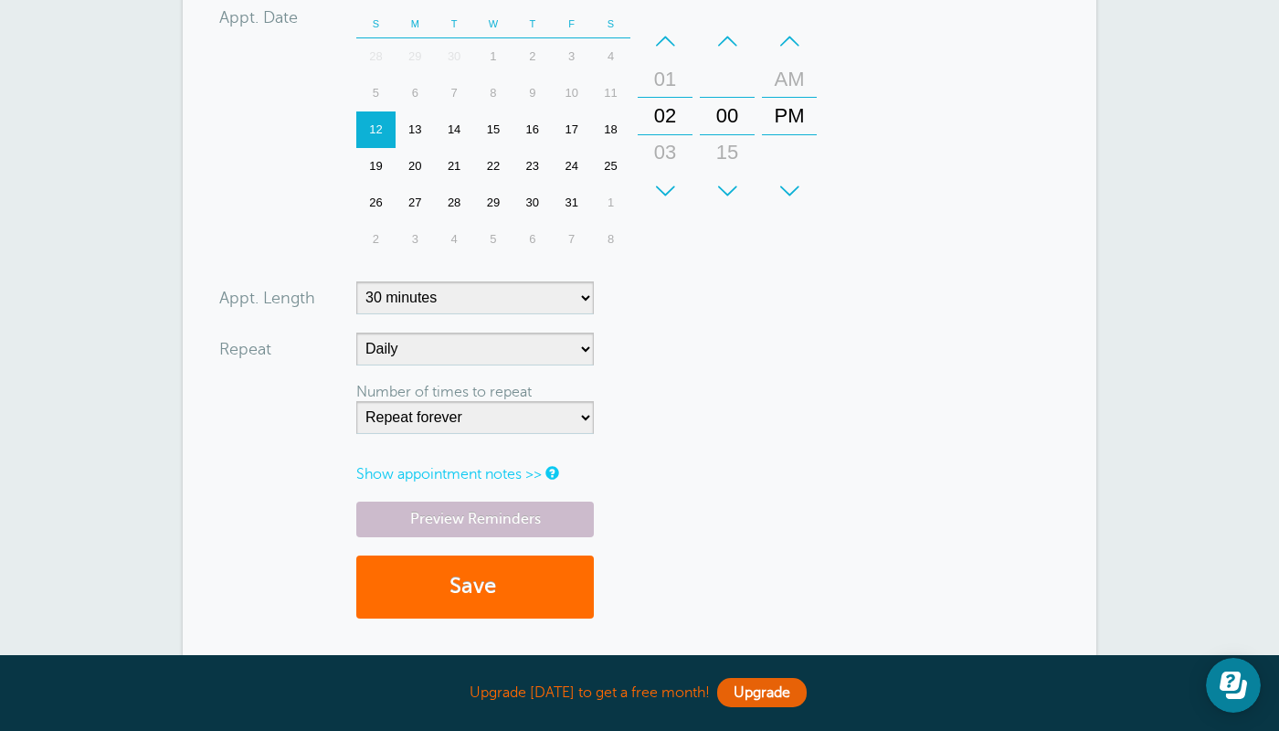
type input "[PHONE_NUMBER]"
click at [528, 576] on button "Save" at bounding box center [475, 587] width 238 height 63
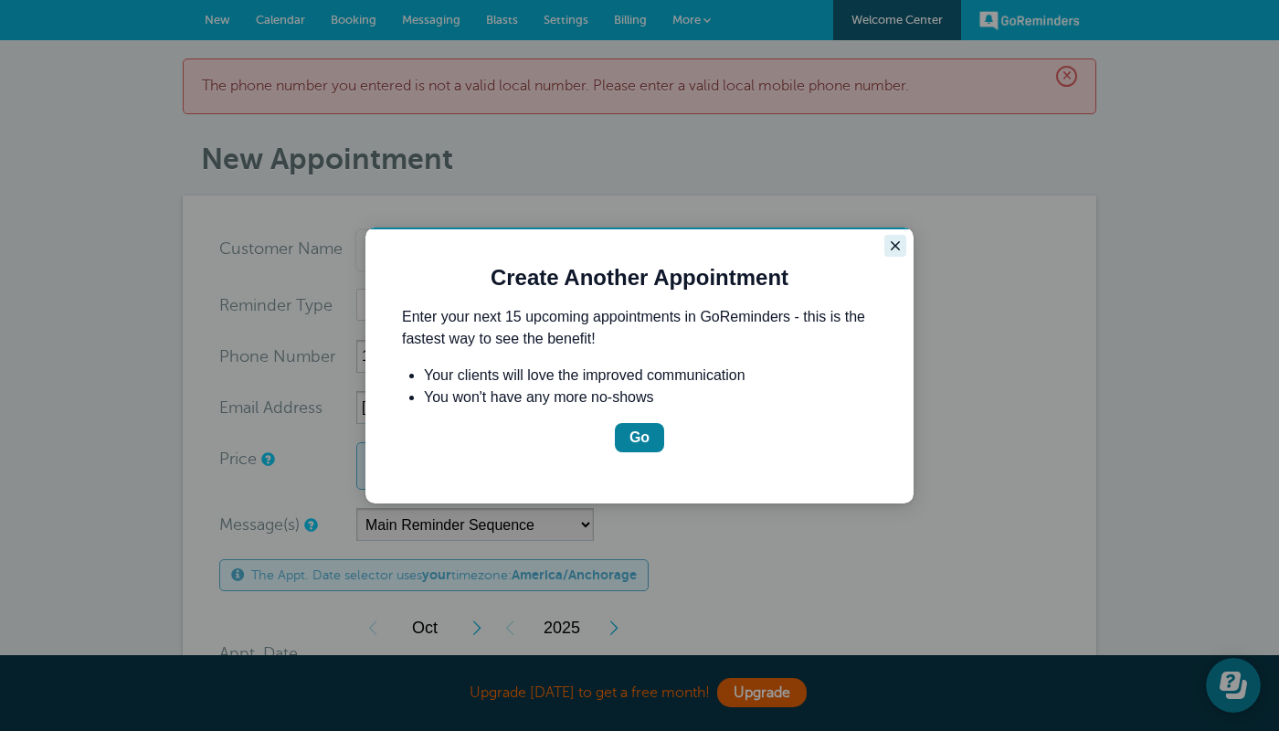
click at [892, 244] on icon "Close guide" at bounding box center [895, 245] width 15 height 15
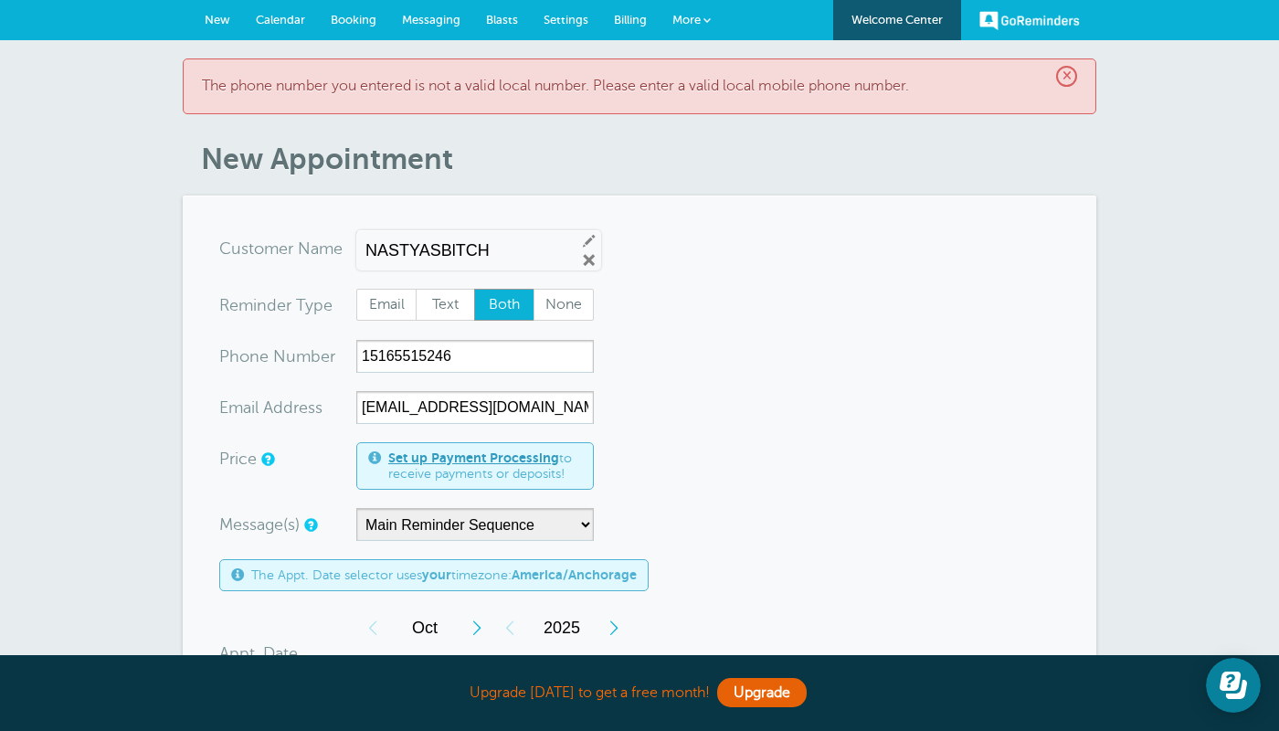
click at [423, 36] on link "Messaging" at bounding box center [431, 20] width 84 height 40
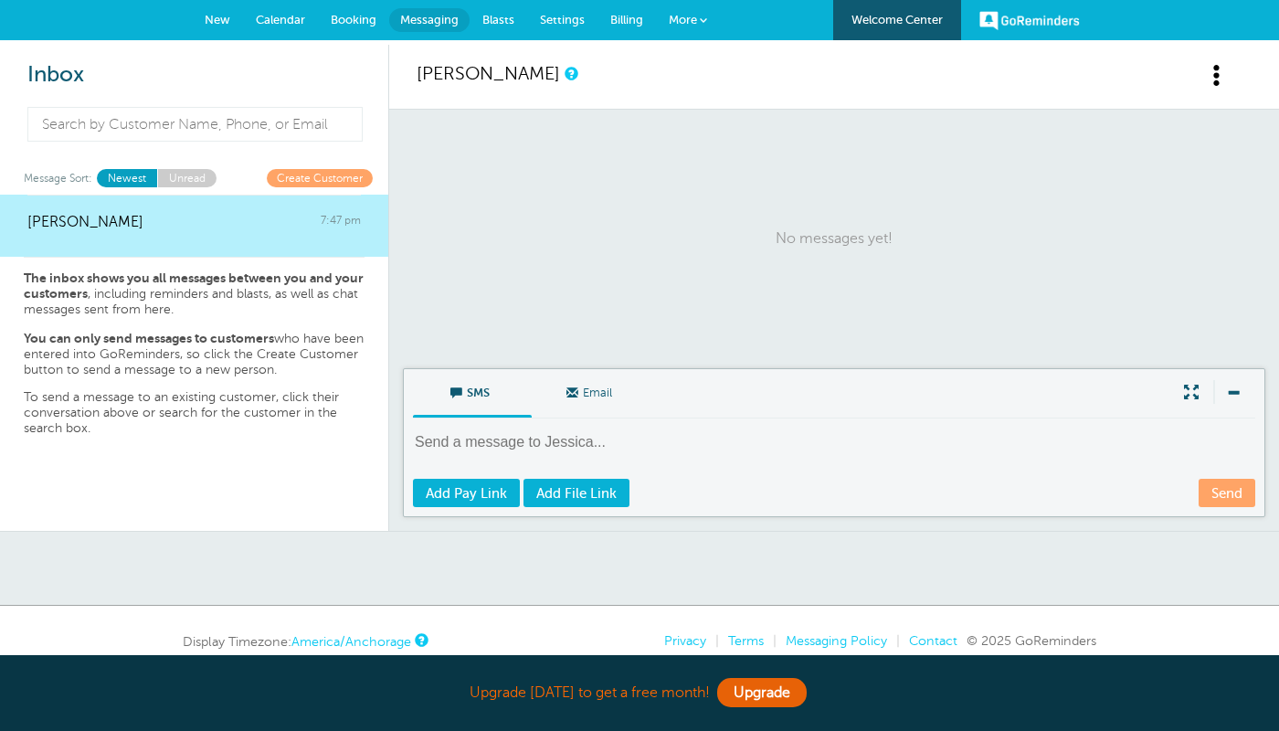
click at [199, 180] on link "Unread" at bounding box center [186, 177] width 59 height 17
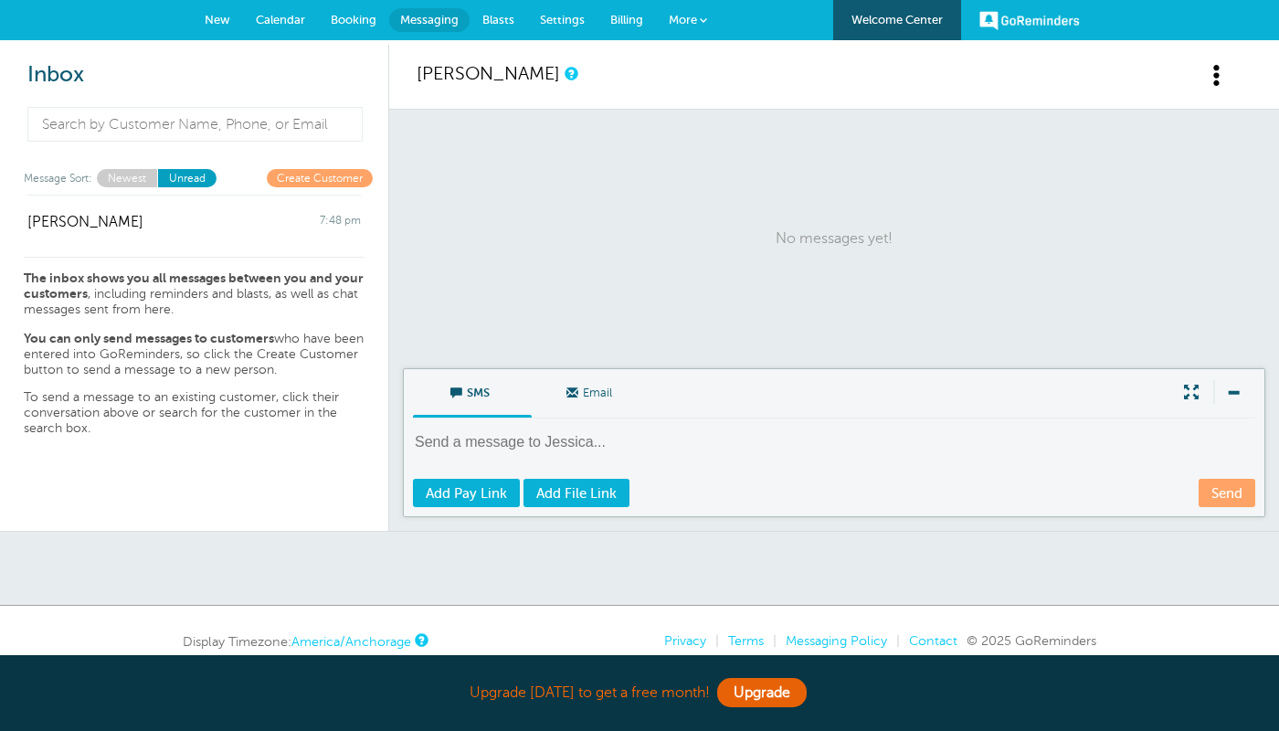
click at [127, 179] on link "Newest" at bounding box center [127, 177] width 60 height 17
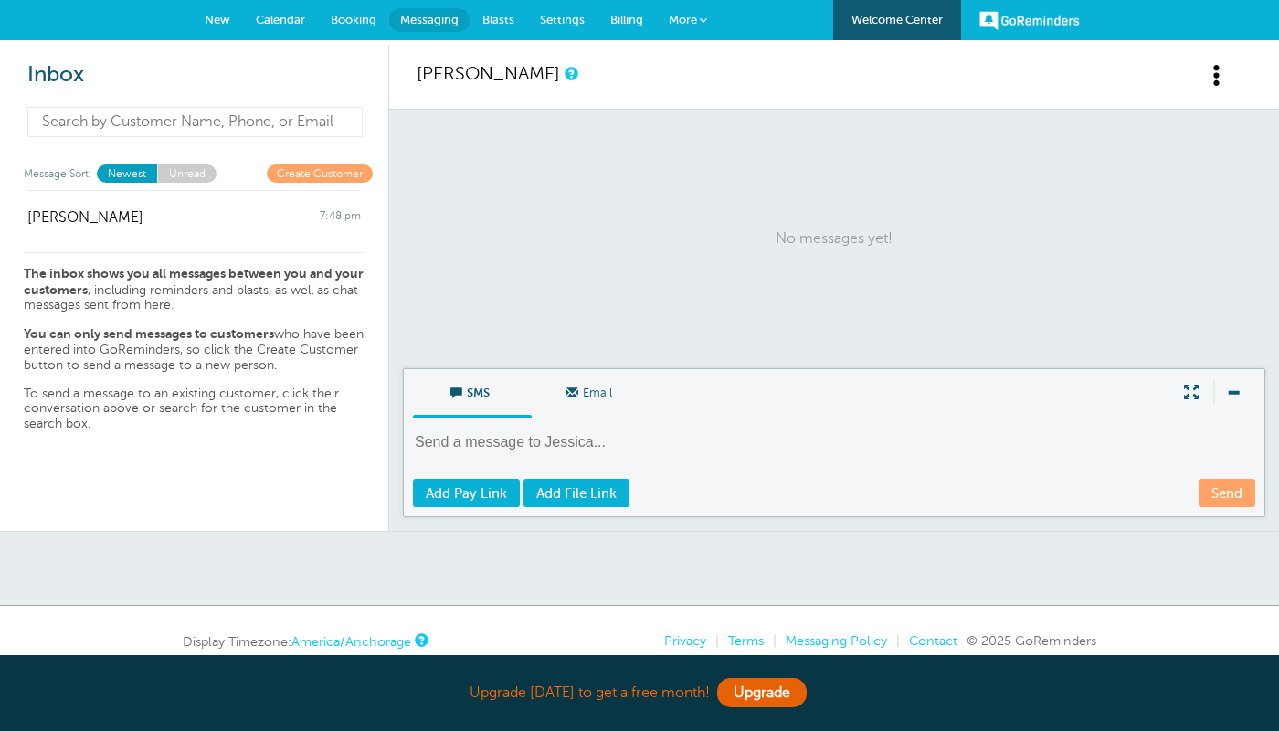
click at [187, 134] on input at bounding box center [194, 122] width 335 height 30
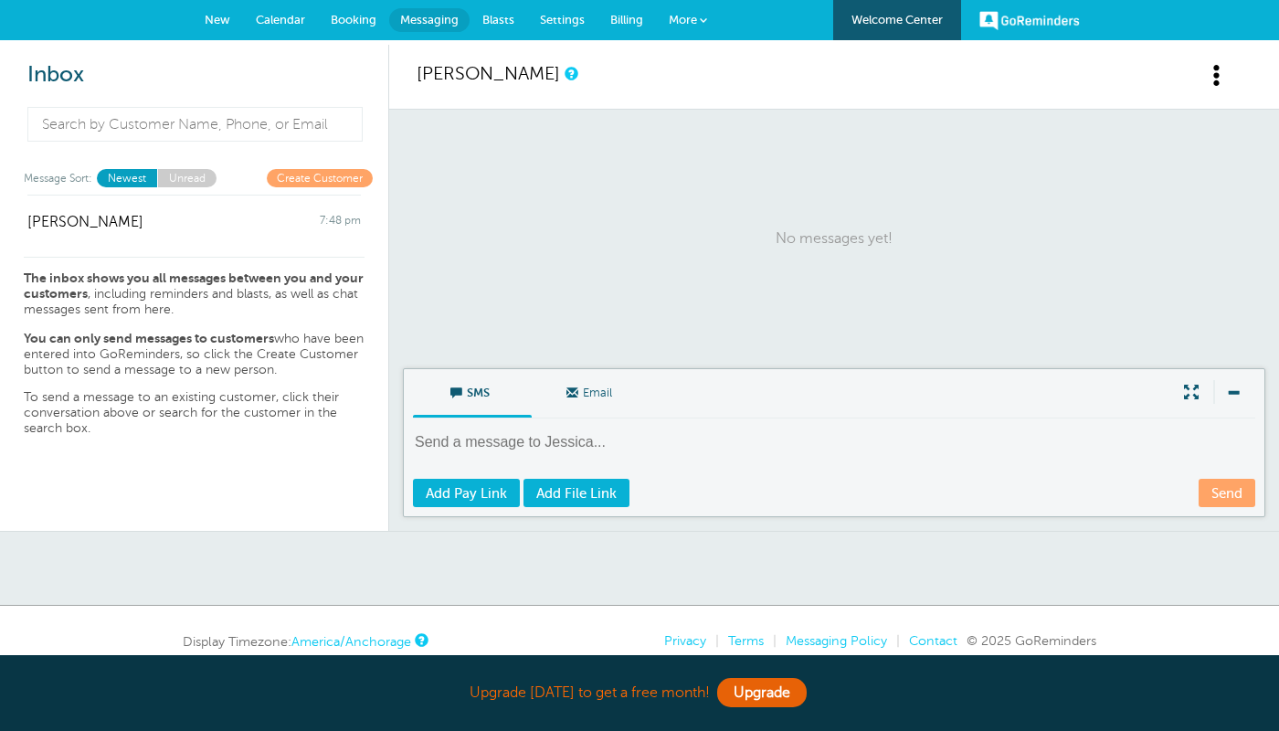
click at [478, 196] on p "No messages yet!" at bounding box center [834, 239] width 835 height 222
click at [275, 18] on span "Calendar" at bounding box center [280, 20] width 49 height 14
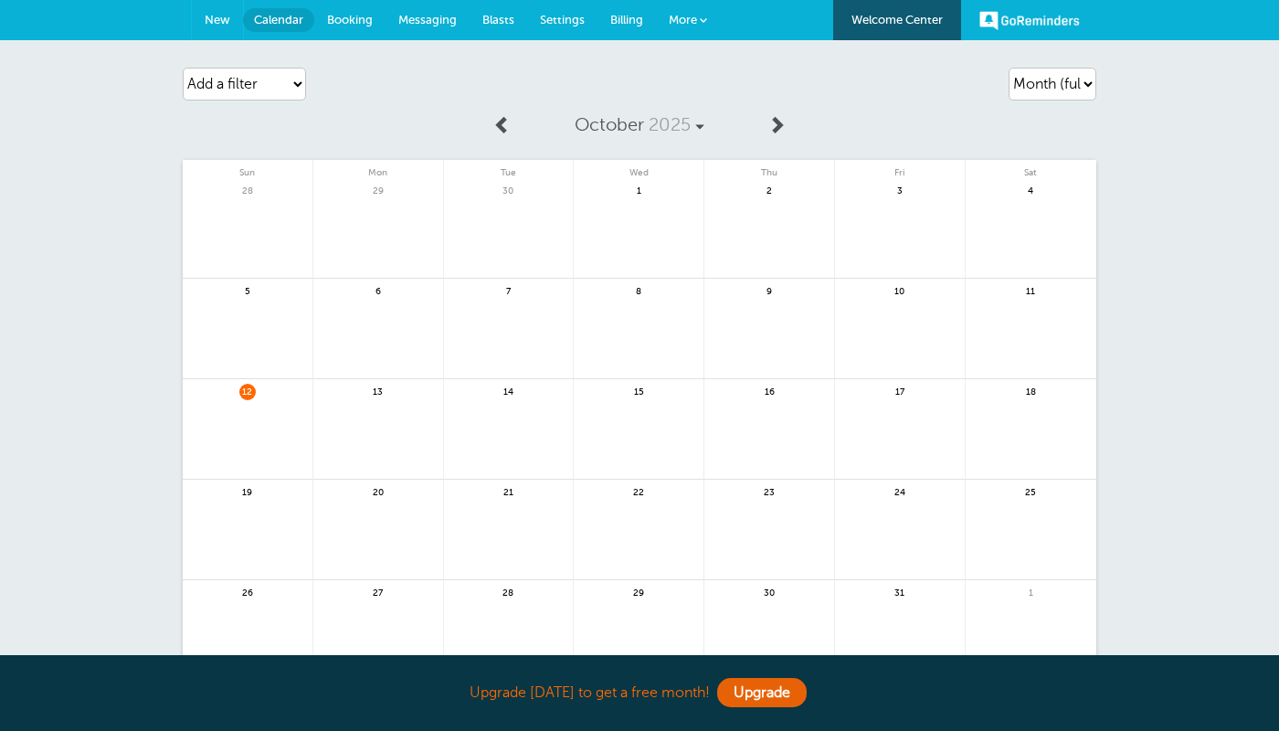
click at [231, 20] on link "New" at bounding box center [217, 20] width 51 height 40
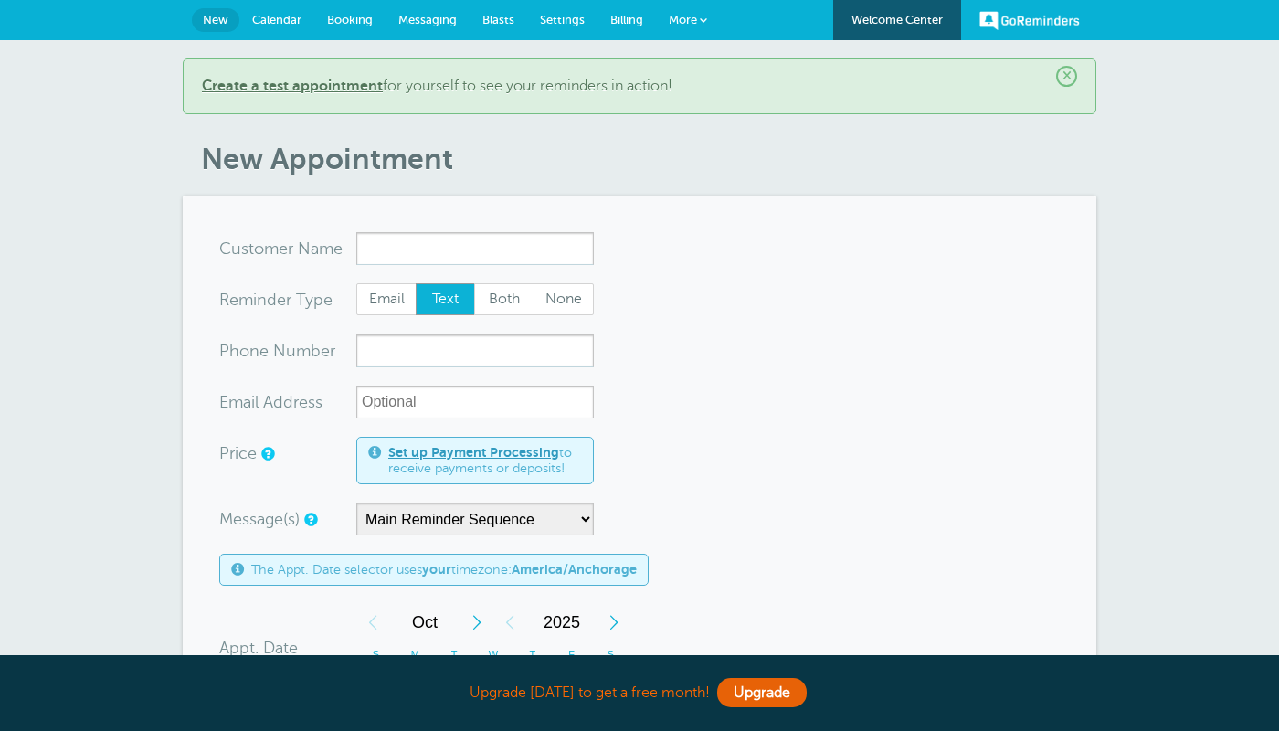
click at [701, 21] on span at bounding box center [703, 19] width 7 height 7
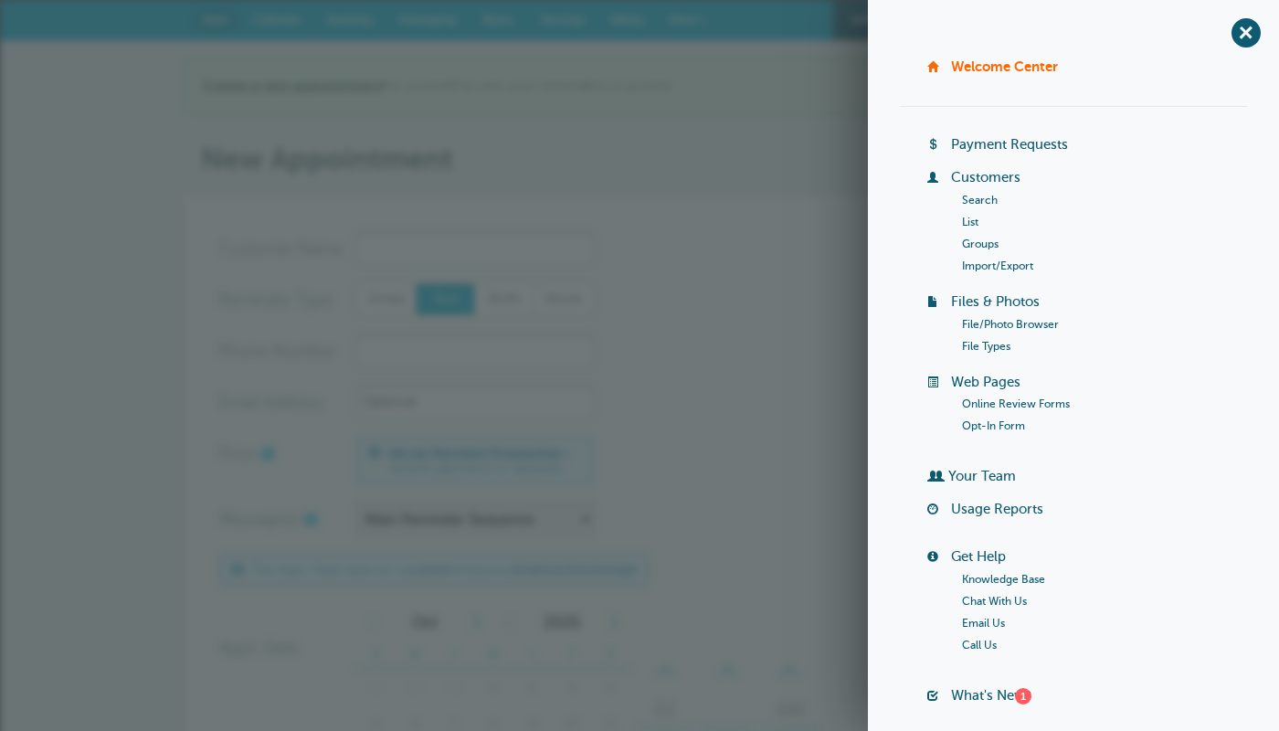
click at [1249, 43] on span "+" at bounding box center [1245, 32] width 41 height 41
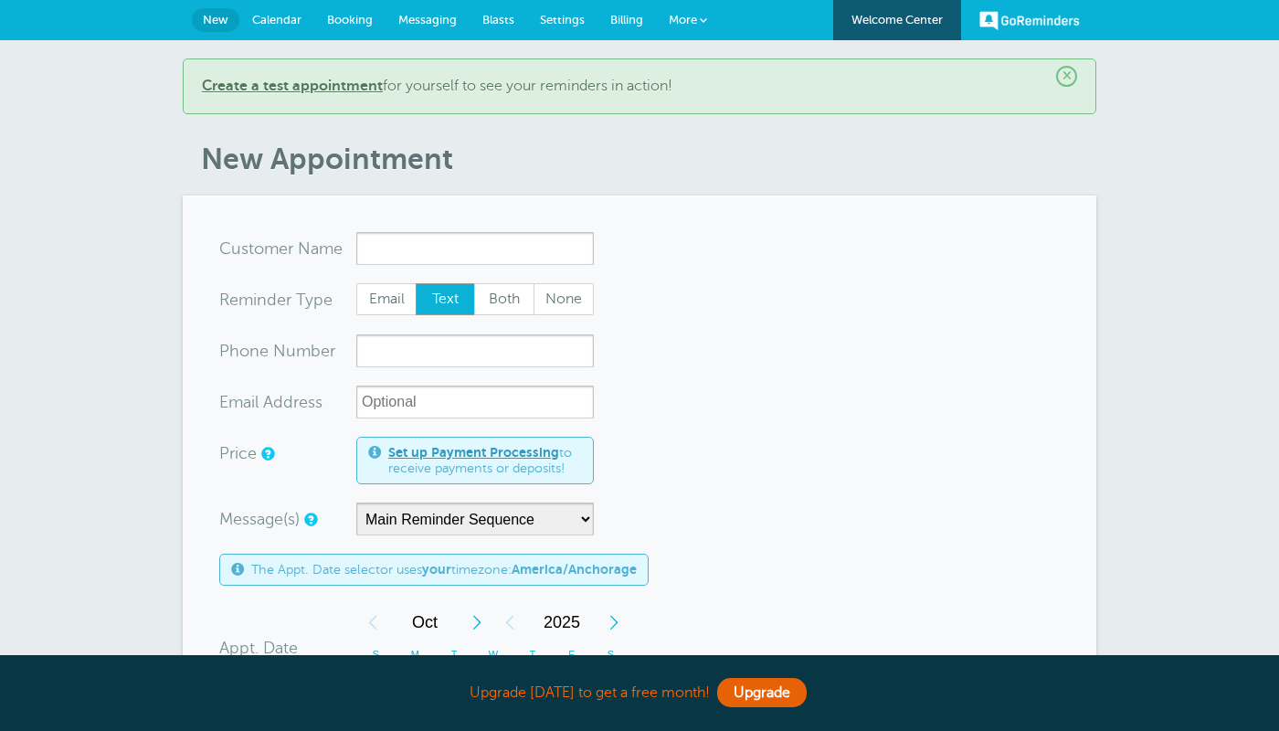
click at [669, 16] on span "More" at bounding box center [683, 20] width 28 height 14
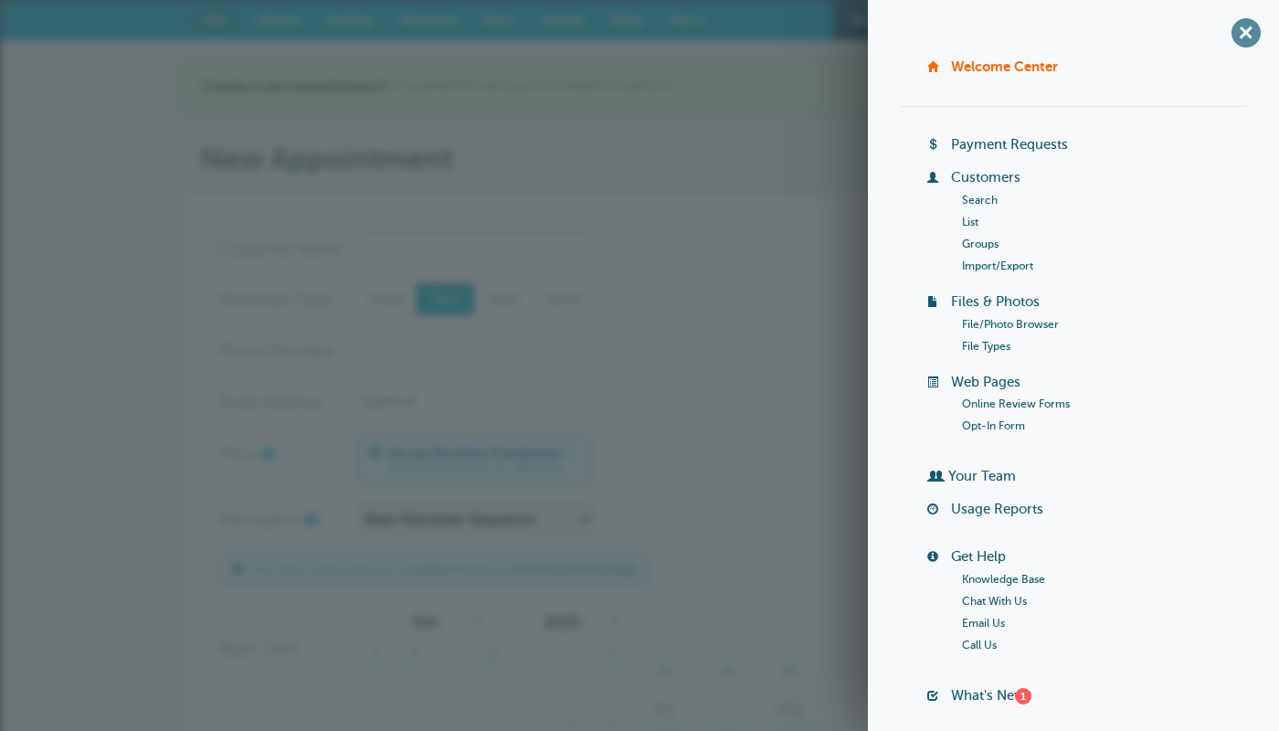
click at [1256, 36] on span "+" at bounding box center [1245, 32] width 41 height 41
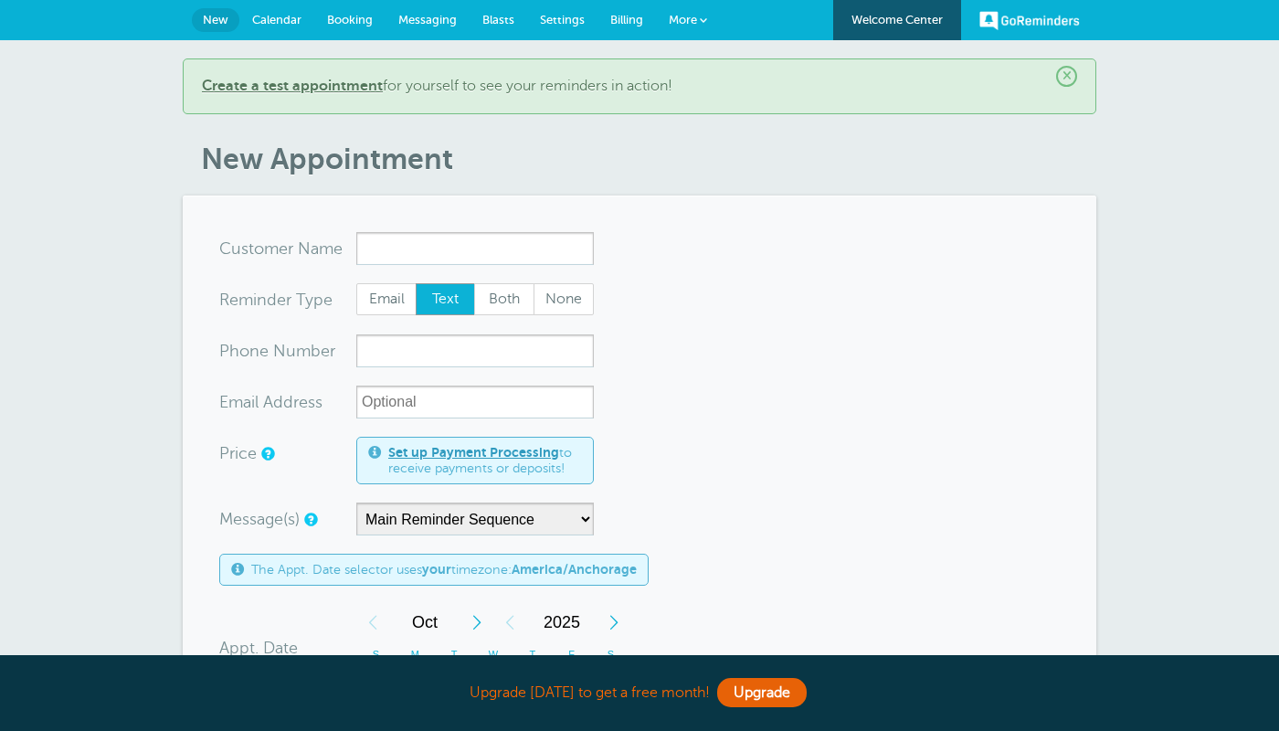
click at [623, 27] on link "Billing" at bounding box center [627, 20] width 58 height 40
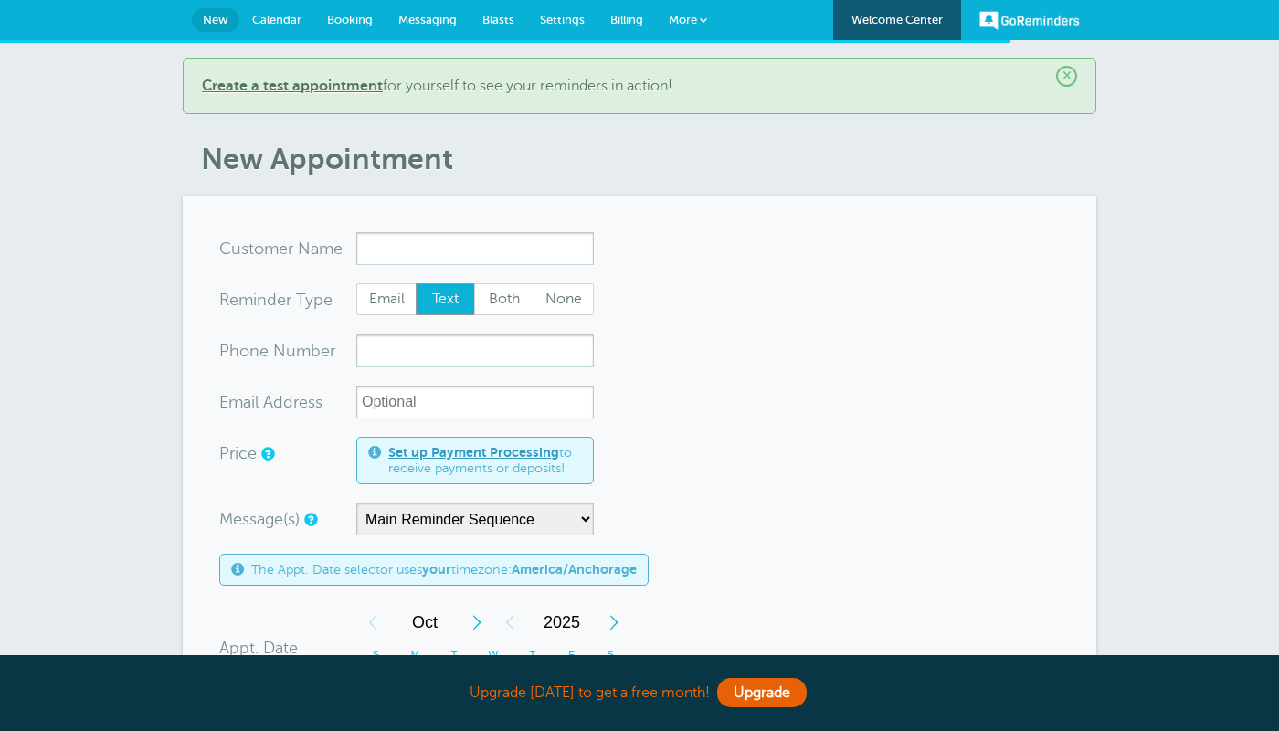
click at [557, 24] on span "Settings" at bounding box center [562, 20] width 45 height 14
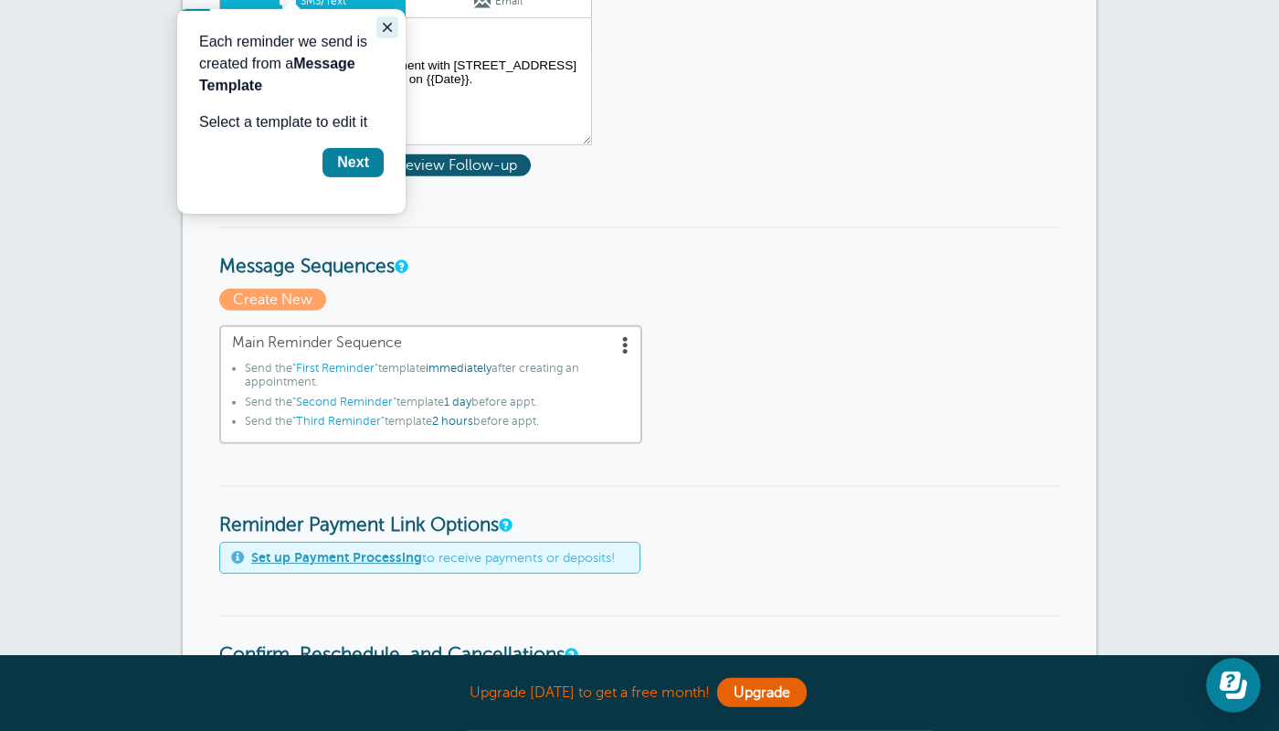
click at [389, 28] on icon "Close guide" at bounding box center [387, 26] width 9 height 9
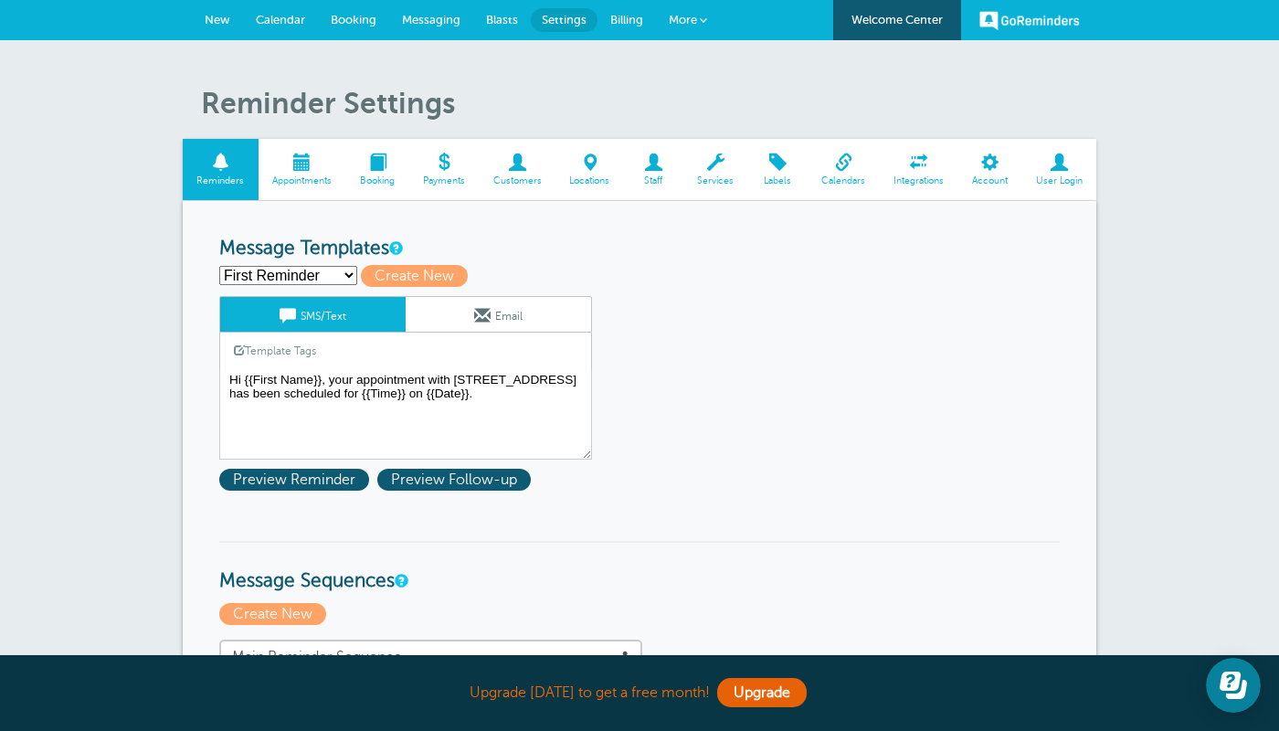
click at [998, 186] on link "Account" at bounding box center [990, 169] width 64 height 61
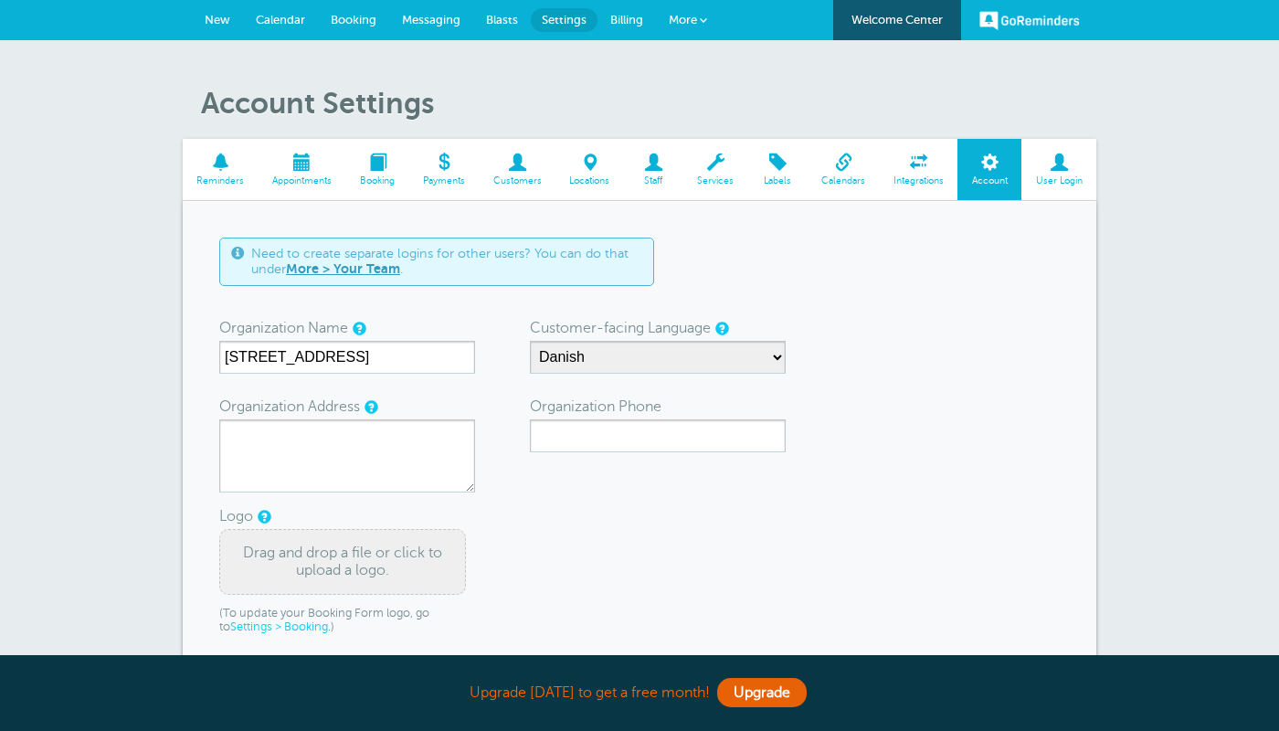
scroll to position [255, 0]
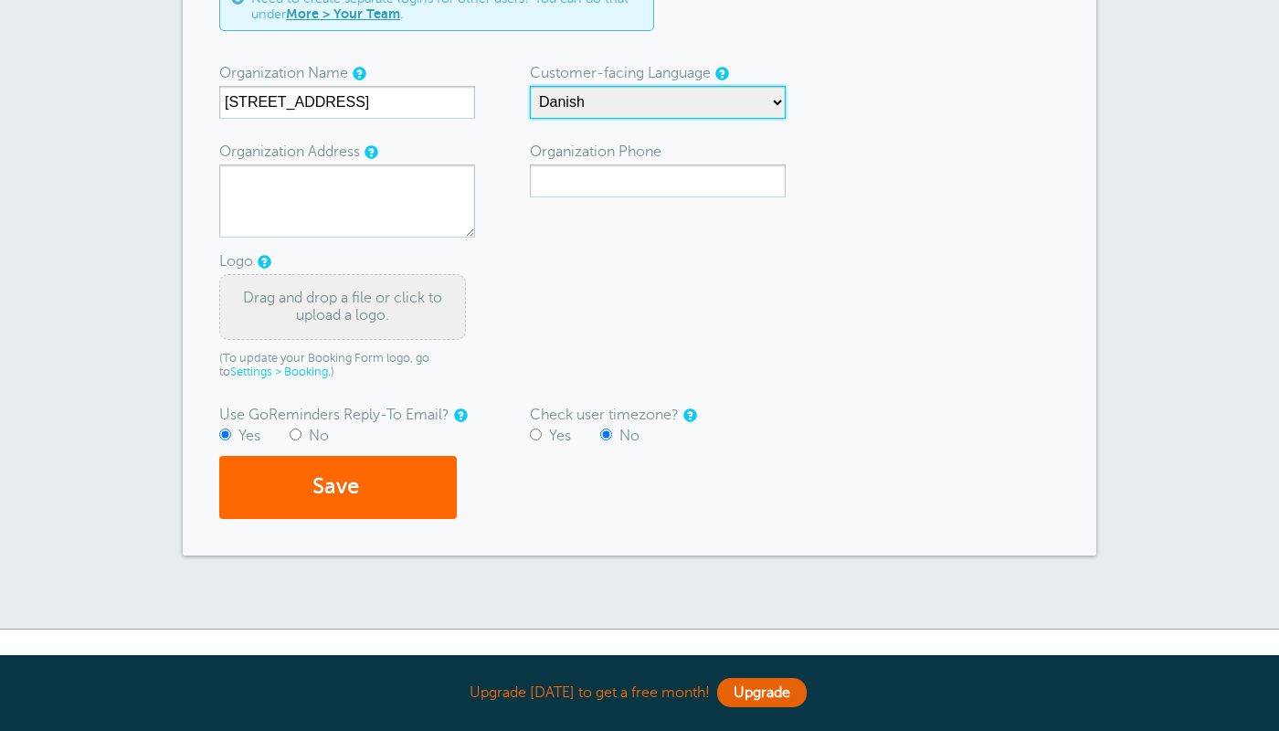
select select "en-US"
click option "English" at bounding box center [0, 0] width 0 height 0
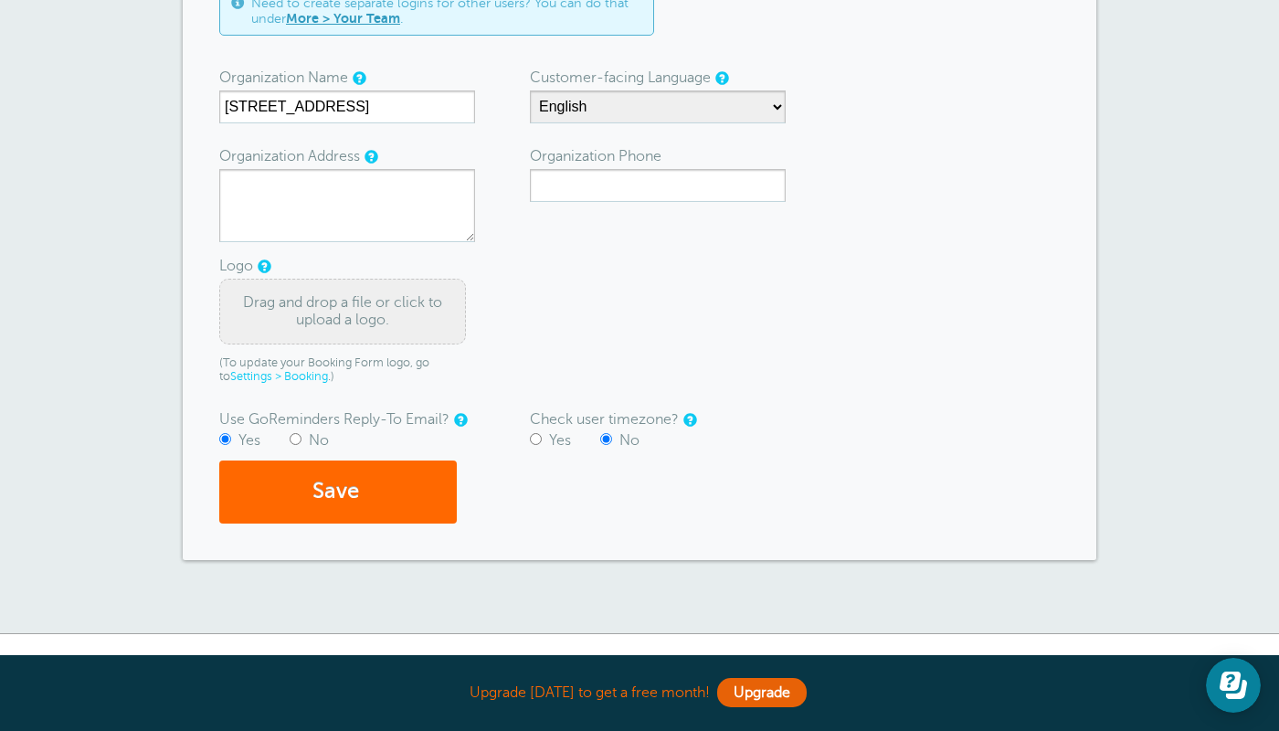
click at [539, 445] on input "Yes" at bounding box center [536, 439] width 12 height 12
radio input "true"
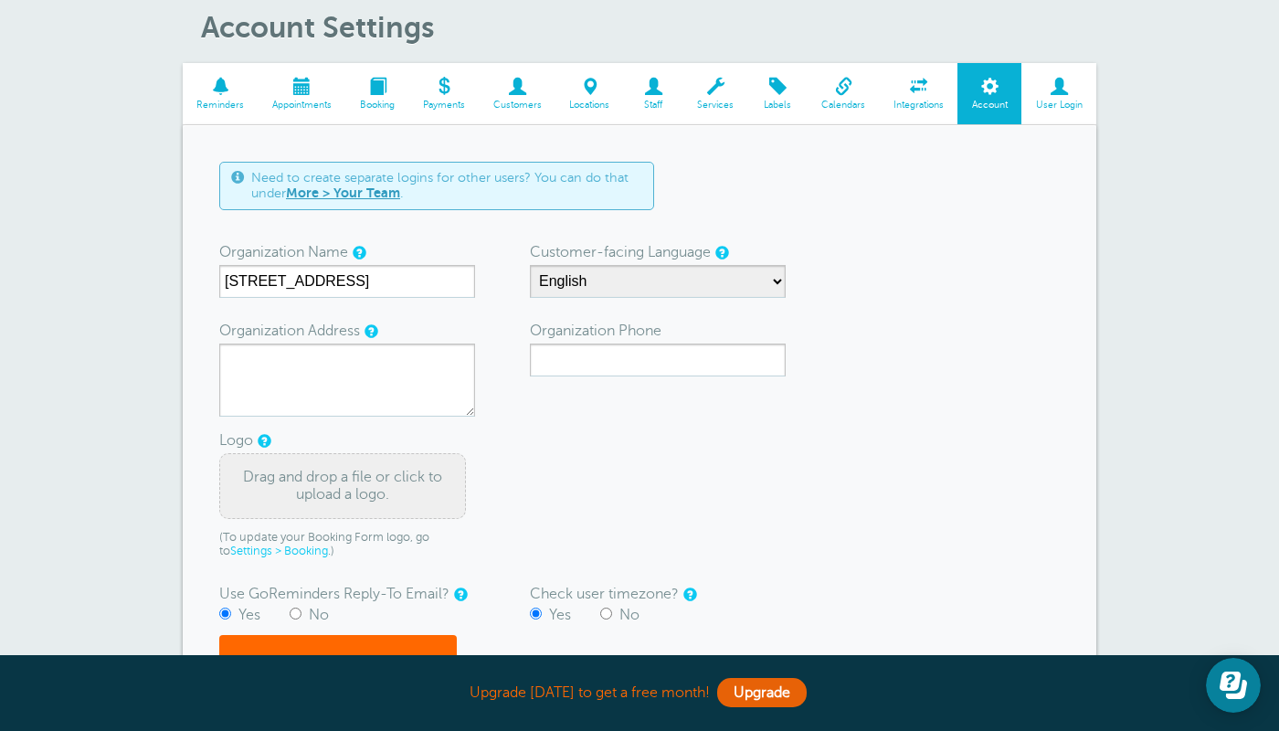
scroll to position [0, 0]
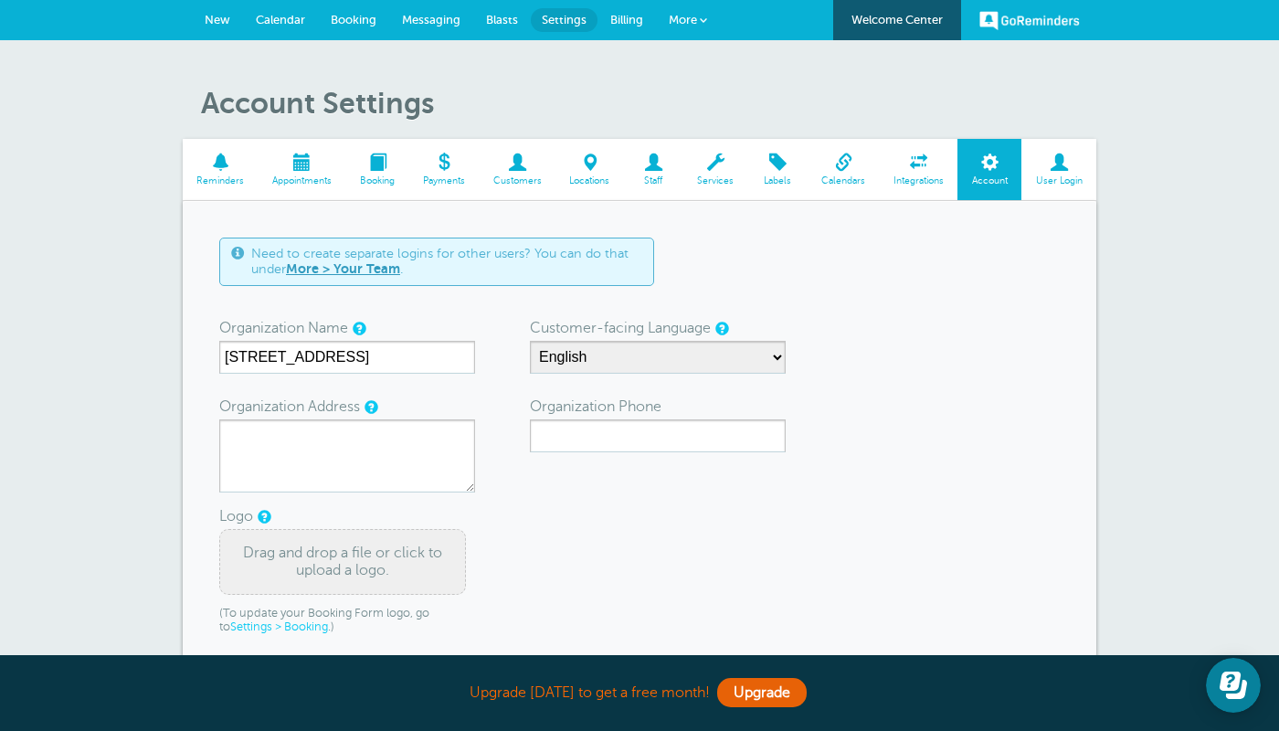
click at [706, 174] on link "Services" at bounding box center [716, 169] width 65 height 61
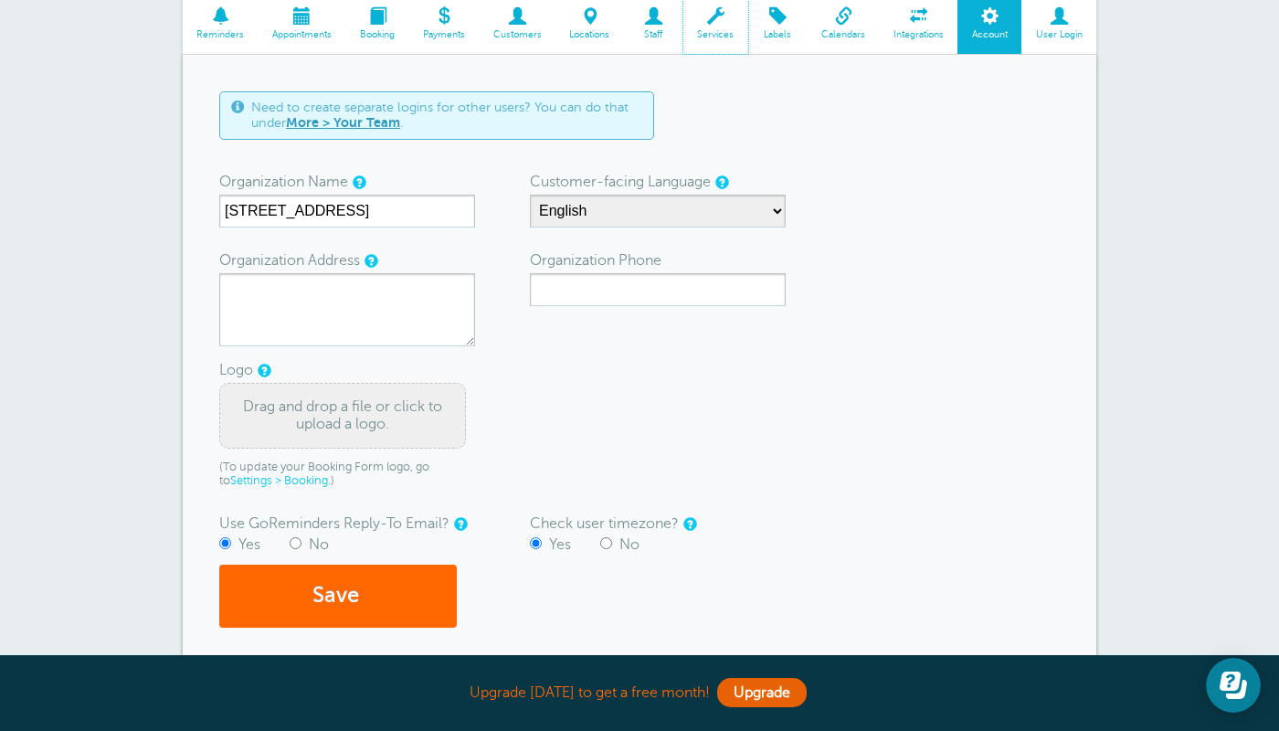
scroll to position [357, 0]
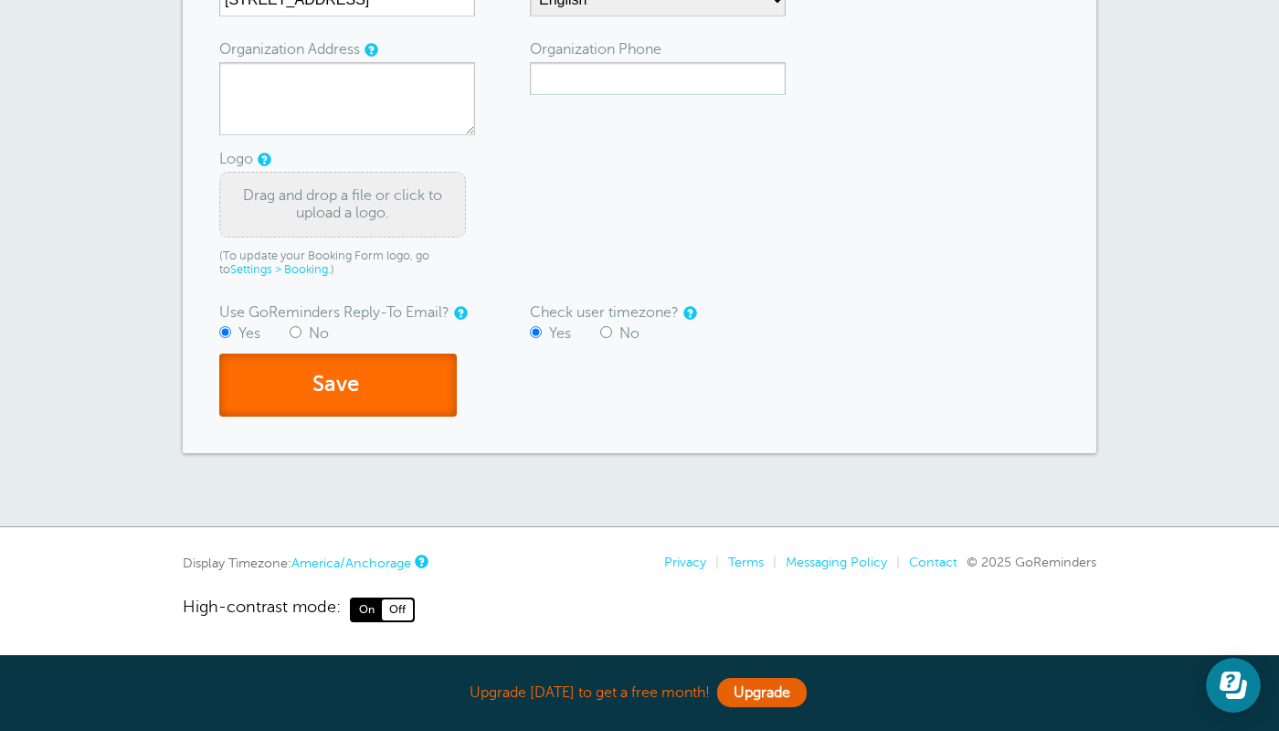
click at [422, 377] on button "Save" at bounding box center [338, 385] width 238 height 63
click at [380, 382] on button "Save" at bounding box center [338, 385] width 238 height 63
type textarea "[STREET_ADDRESS]"
click at [351, 395] on button "Save" at bounding box center [338, 385] width 238 height 63
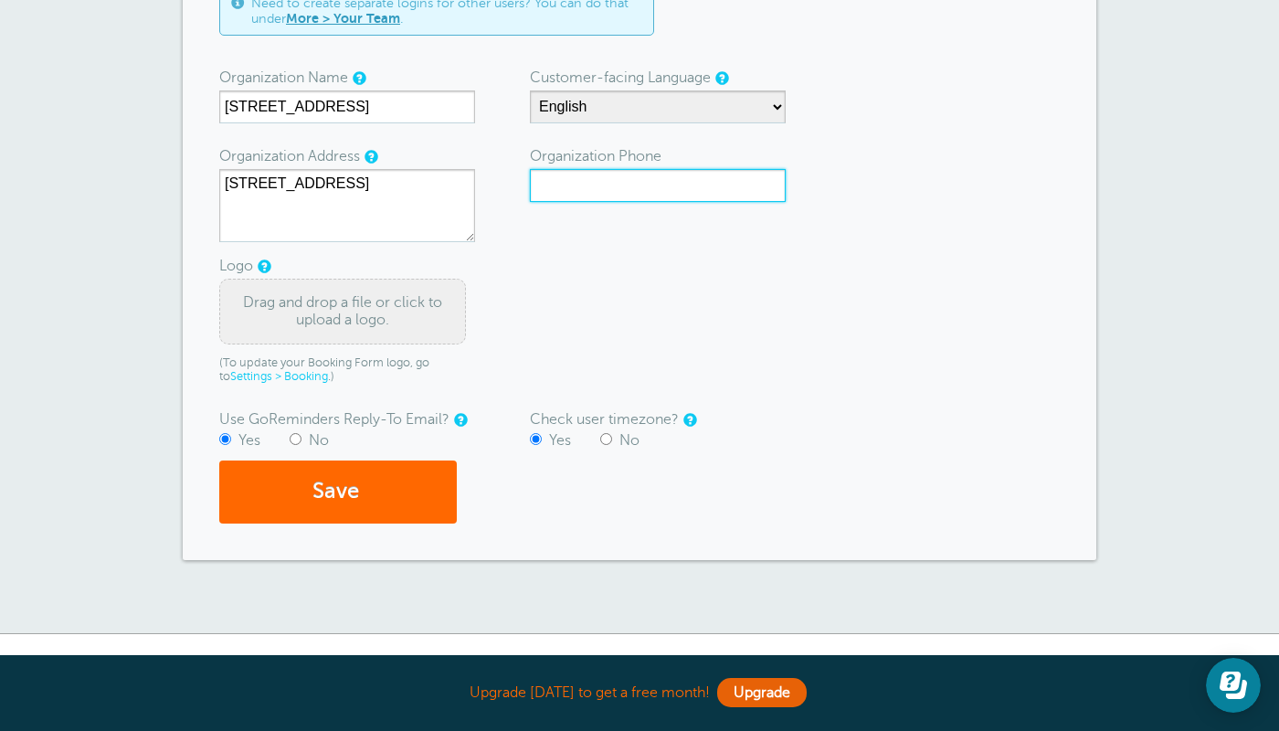
scroll to position [243, 0]
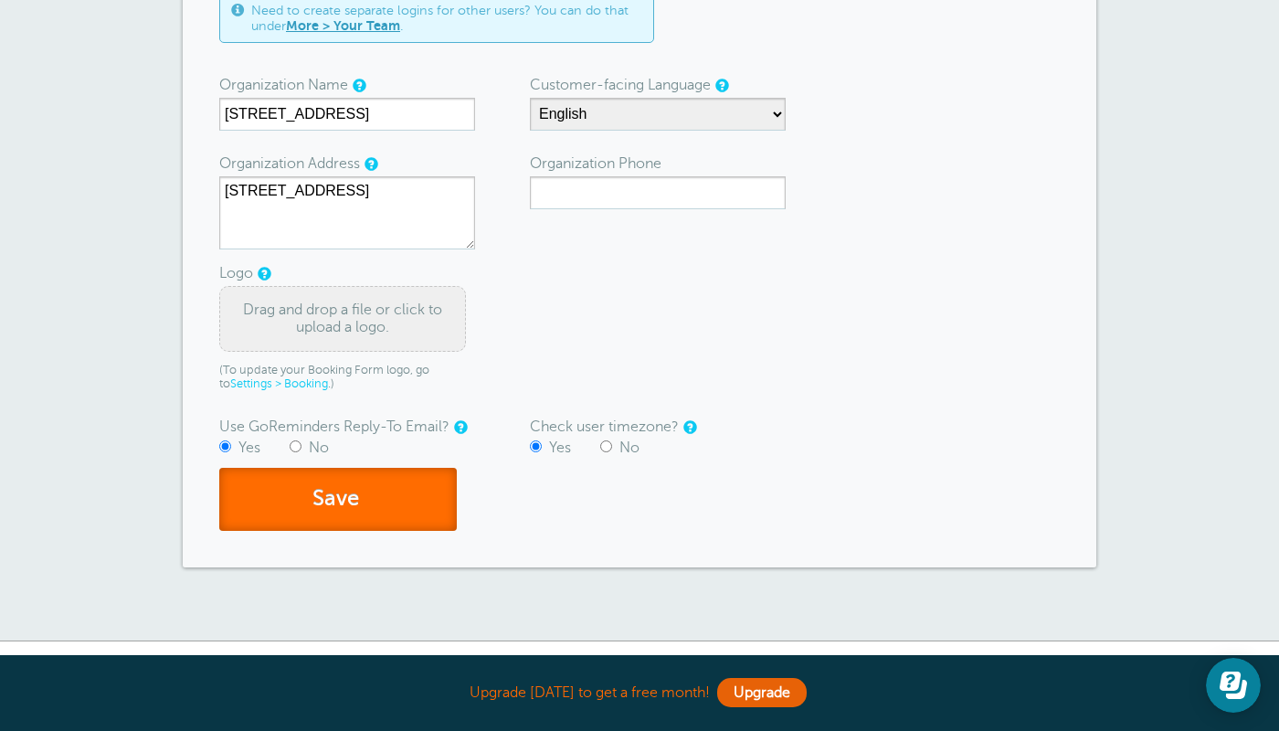
click at [413, 522] on button "Save" at bounding box center [338, 499] width 238 height 63
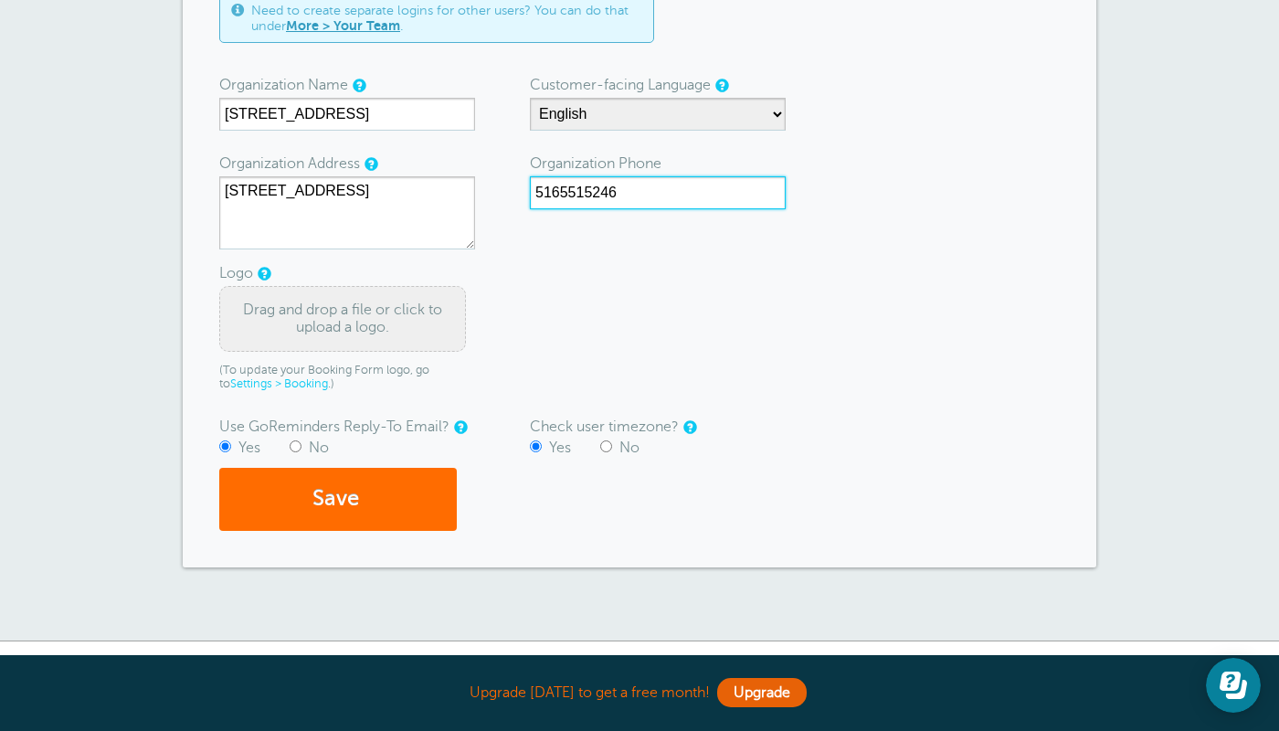
type input "5165515246"
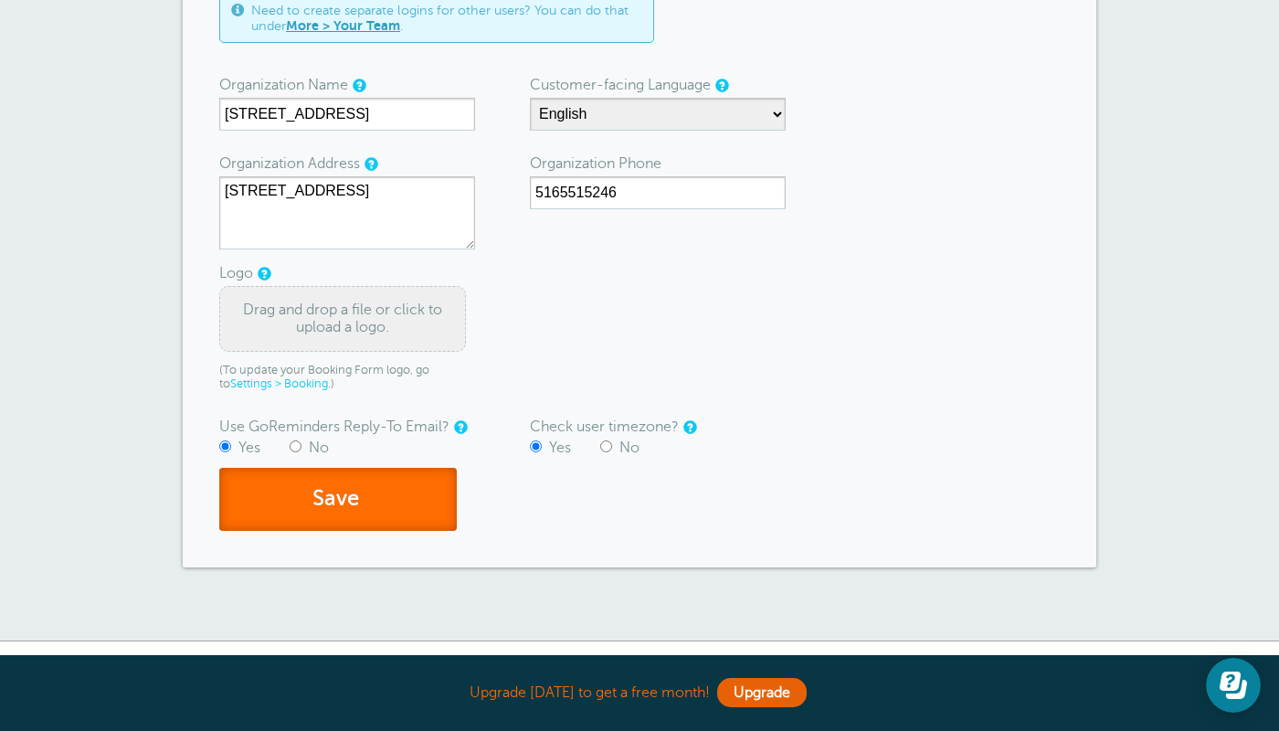
click at [397, 497] on button "Save" at bounding box center [338, 499] width 238 height 63
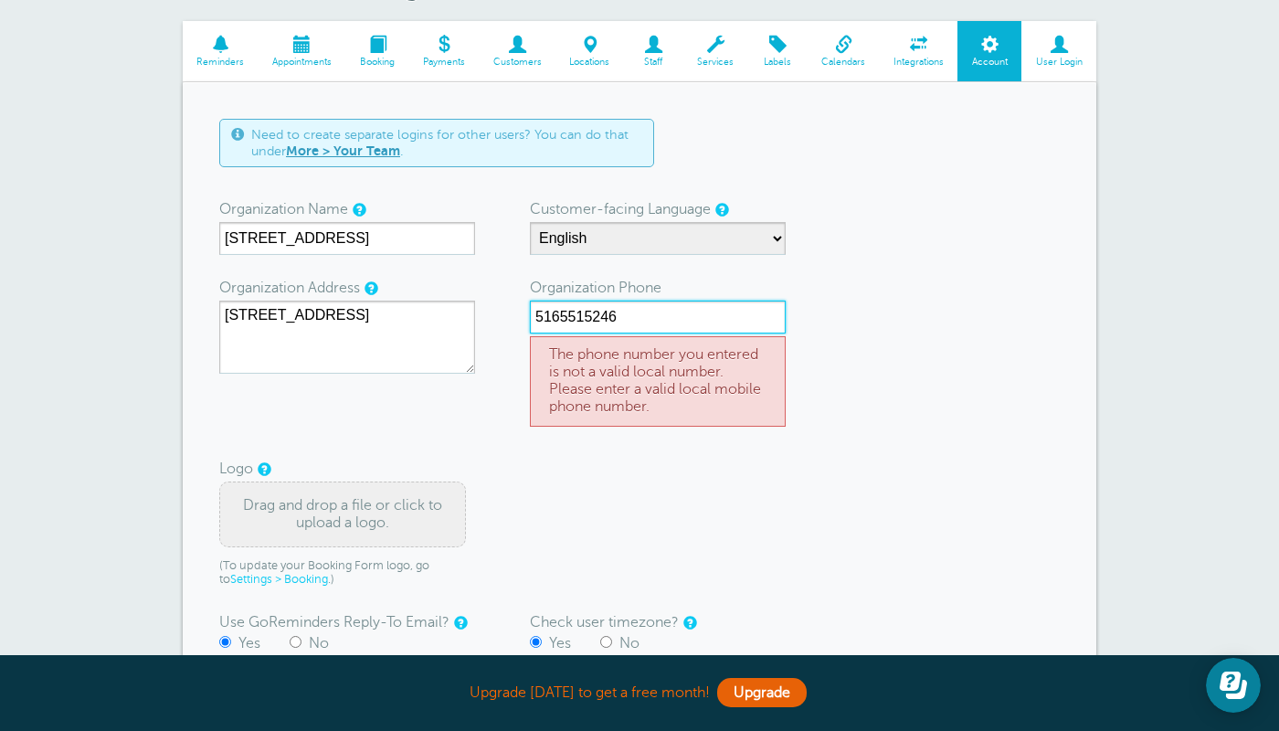
click at [592, 320] on input "5165515246" at bounding box center [658, 317] width 256 height 33
paste input "5165515246"
type input "5165515246"
click at [219, 663] on button "Save" at bounding box center [338, 694] width 238 height 63
